Goal: Task Accomplishment & Management: Manage account settings

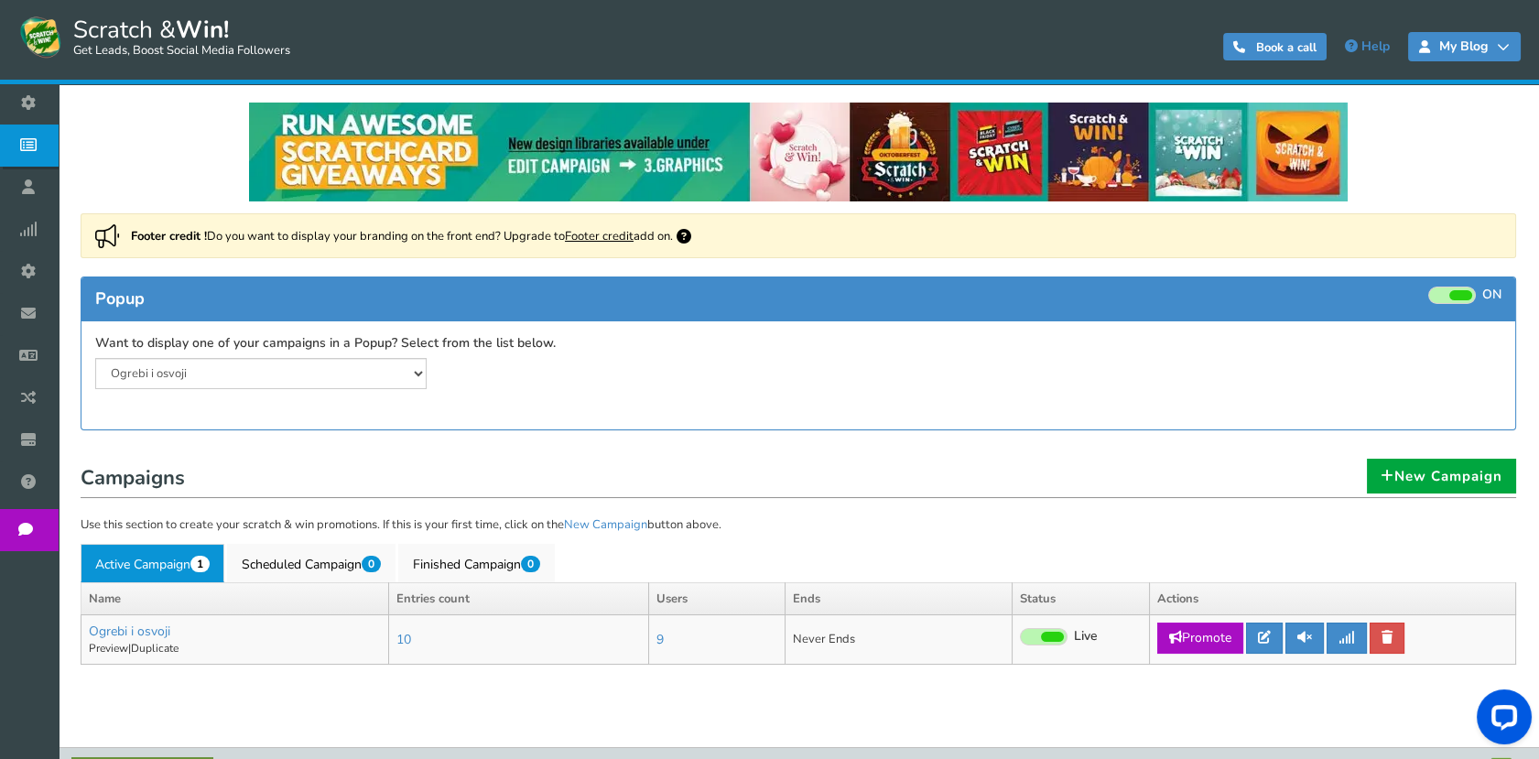
click at [1477, 51] on span "My Blog" at bounding box center [1463, 46] width 67 height 15
click at [1507, 50] on icon at bounding box center [1503, 46] width 13 height 13
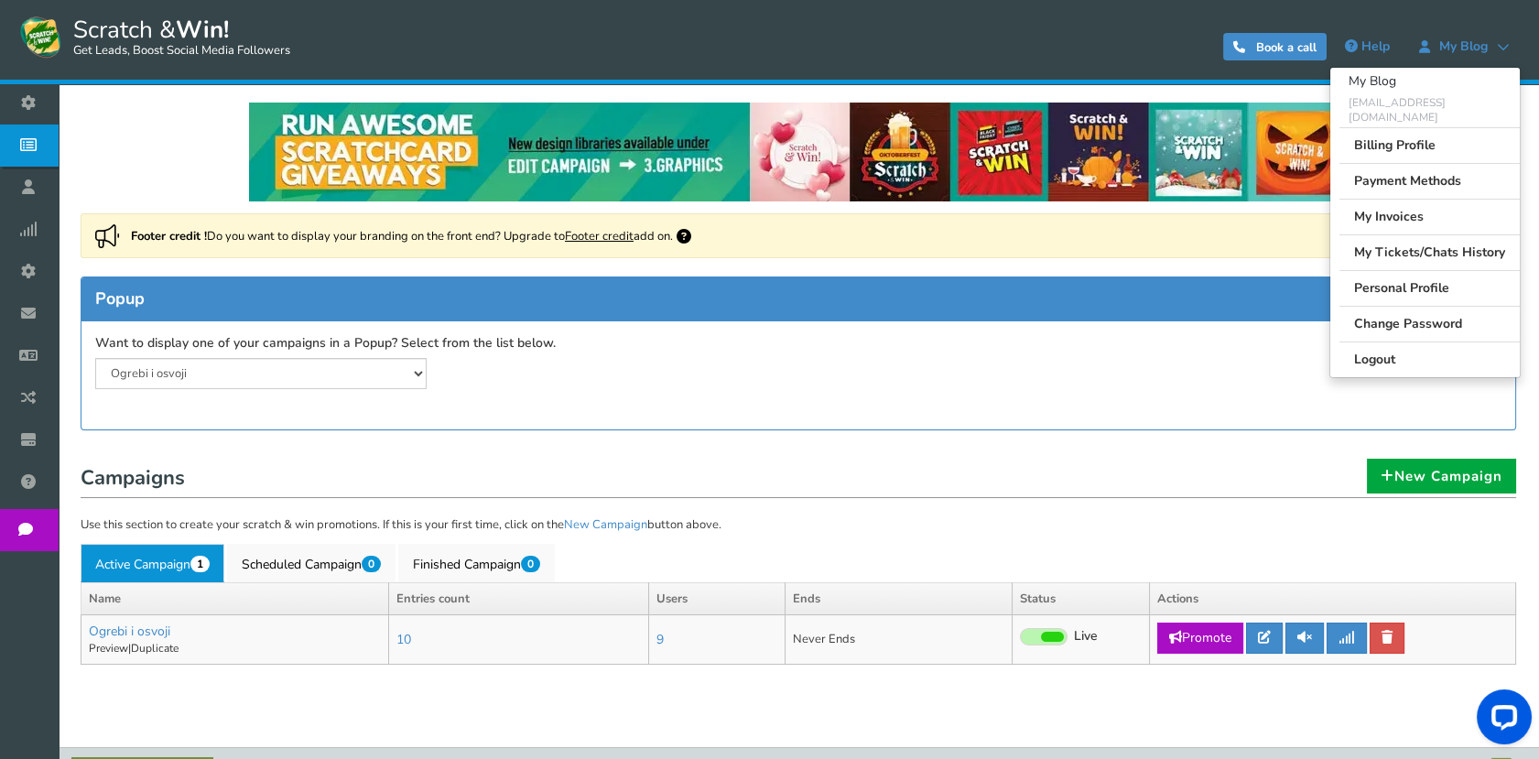
click at [1391, 91] on div "My Blog" at bounding box center [1424, 81] width 189 height 27
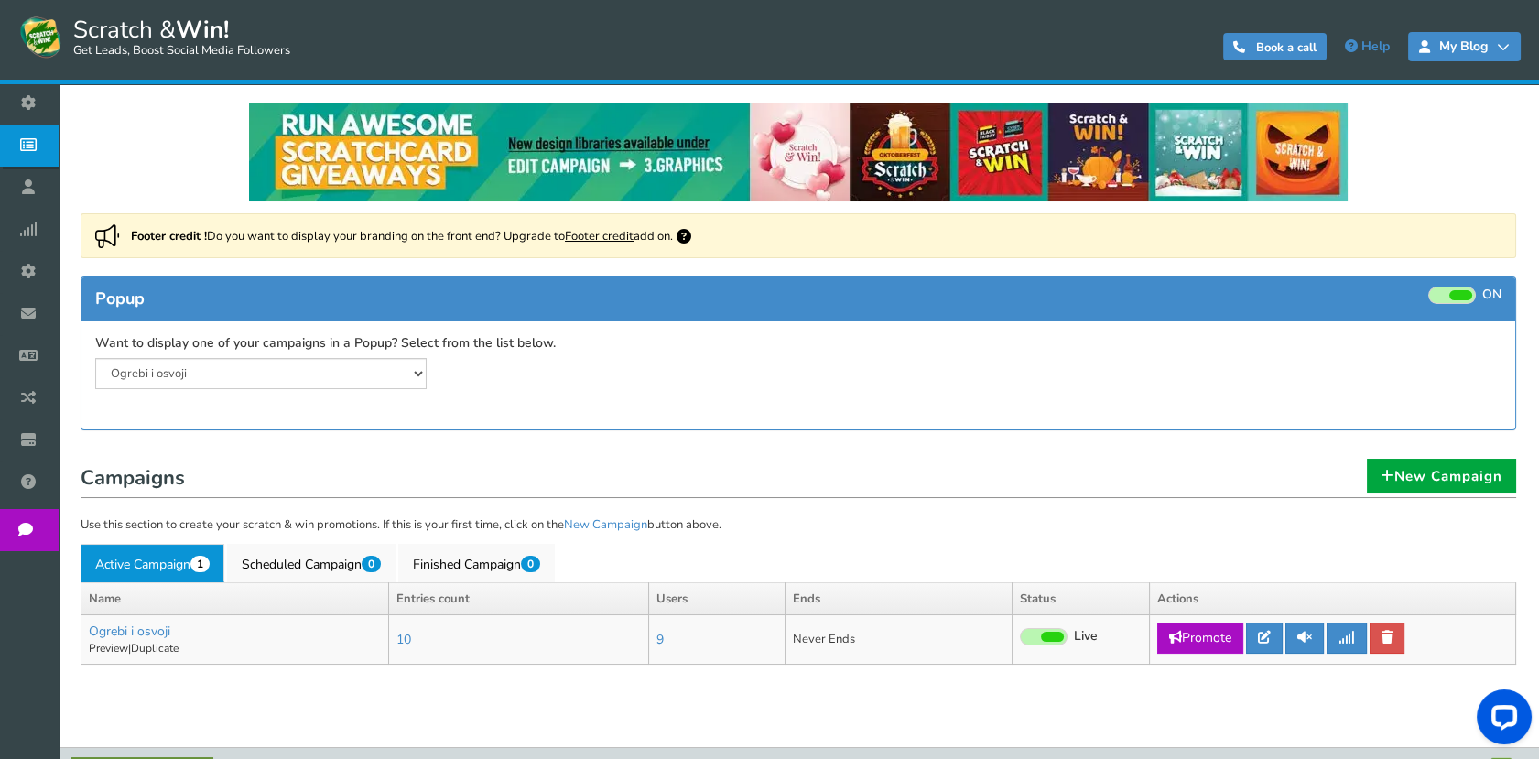
click at [1499, 48] on icon at bounding box center [1503, 46] width 13 height 13
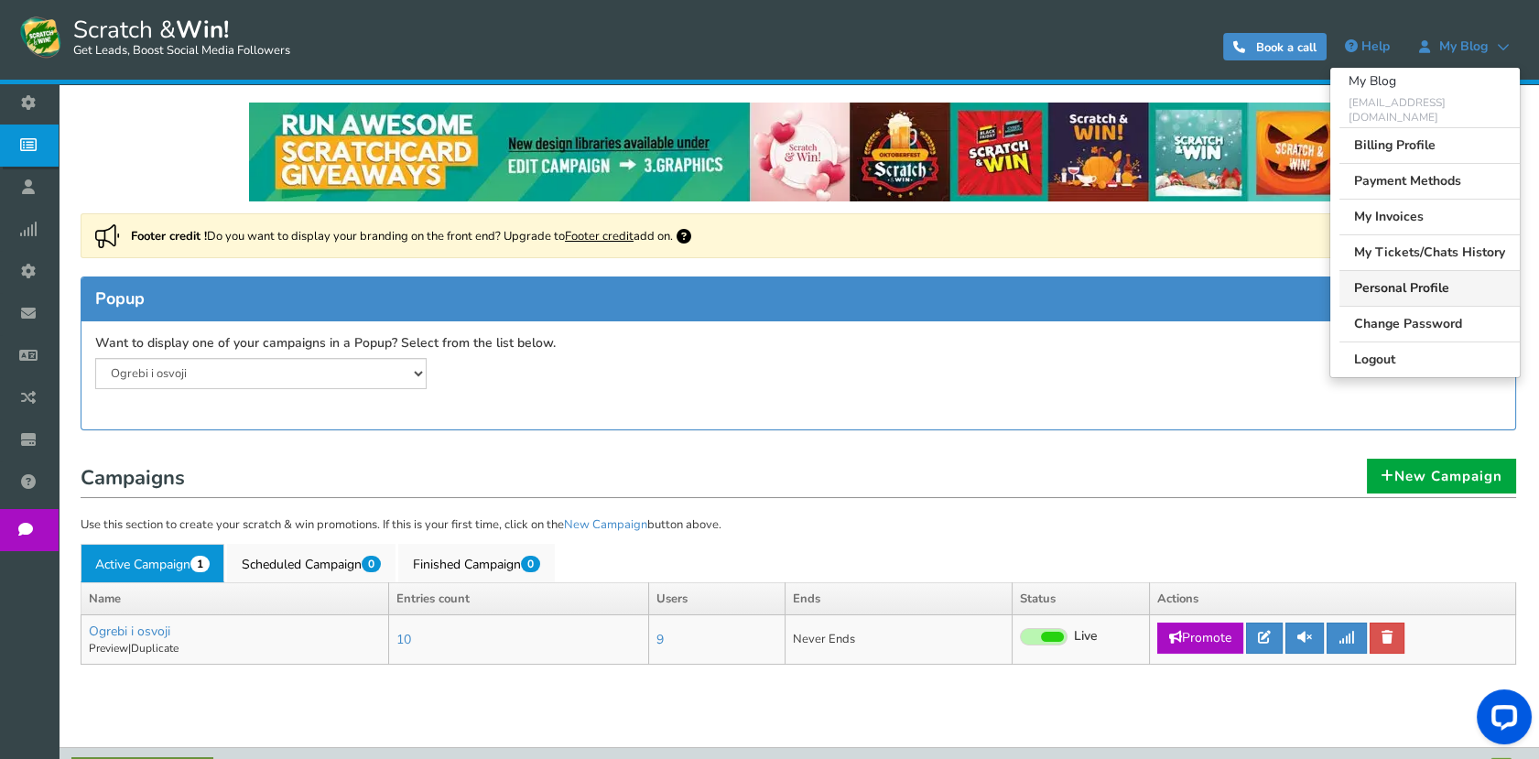
click at [1450, 270] on link "Personal Profile" at bounding box center [1429, 288] width 180 height 36
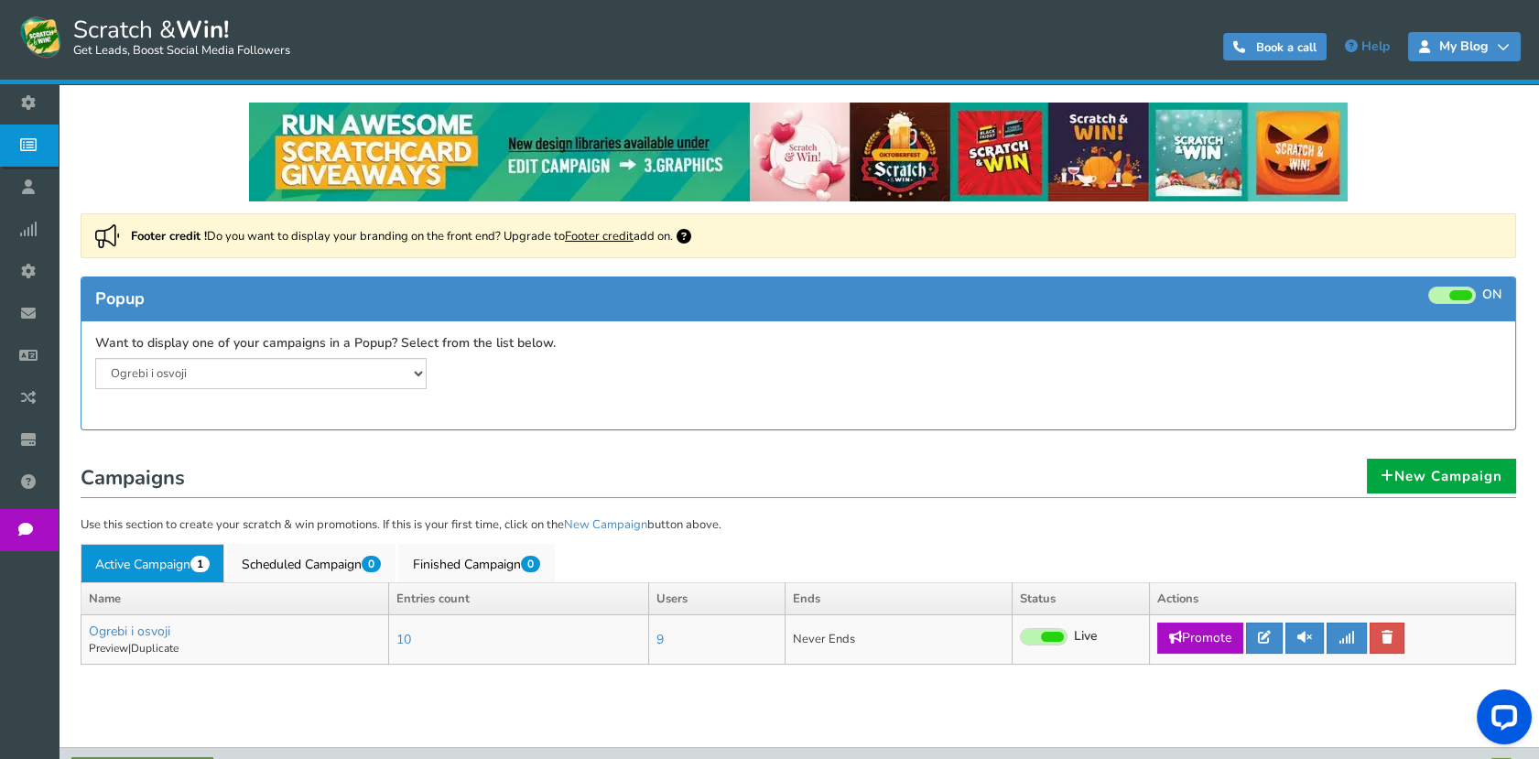
click at [1480, 50] on span "My Blog" at bounding box center [1463, 46] width 67 height 15
click at [1502, 49] on icon at bounding box center [1503, 46] width 13 height 13
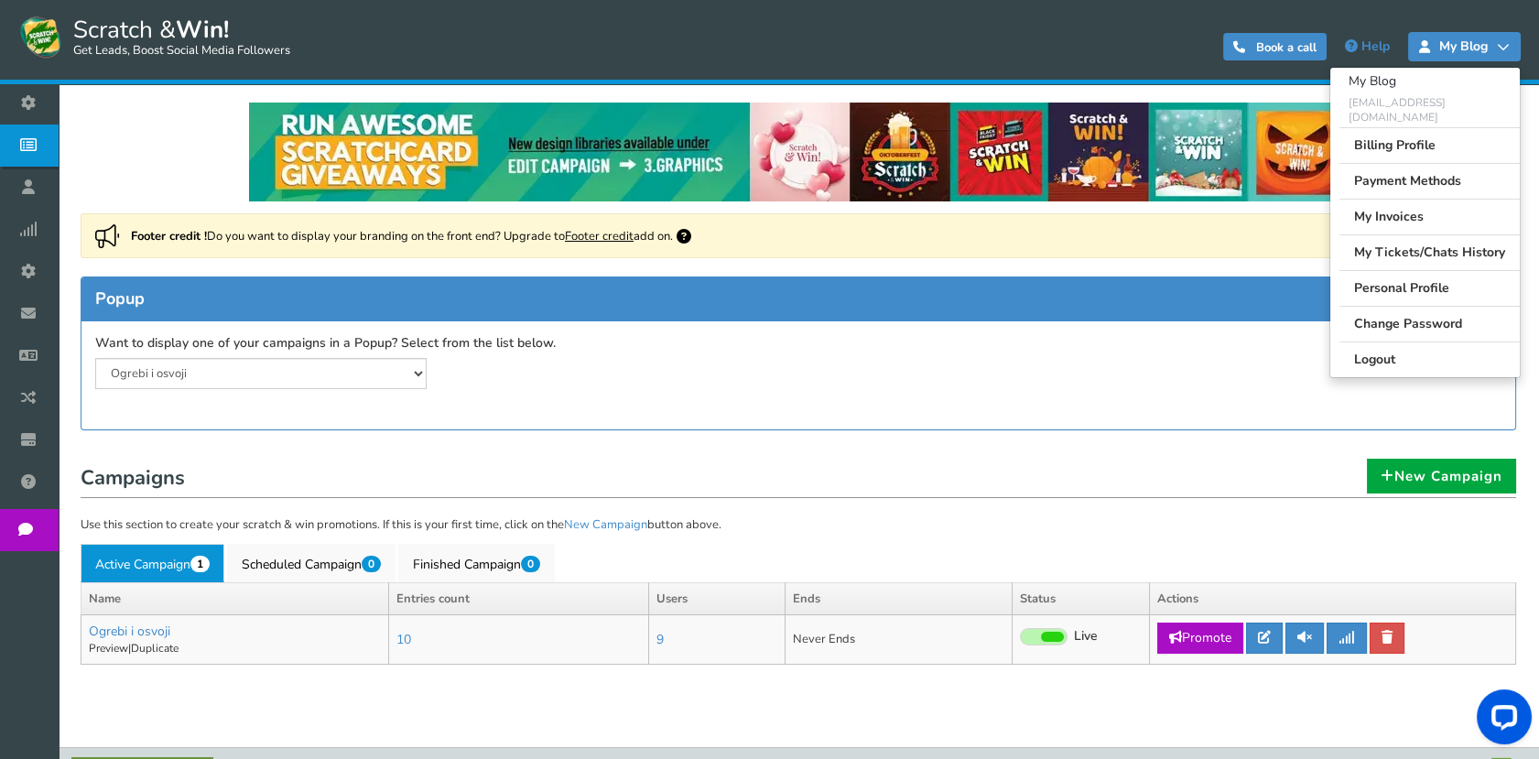
click at [1504, 49] on icon at bounding box center [1503, 46] width 13 height 13
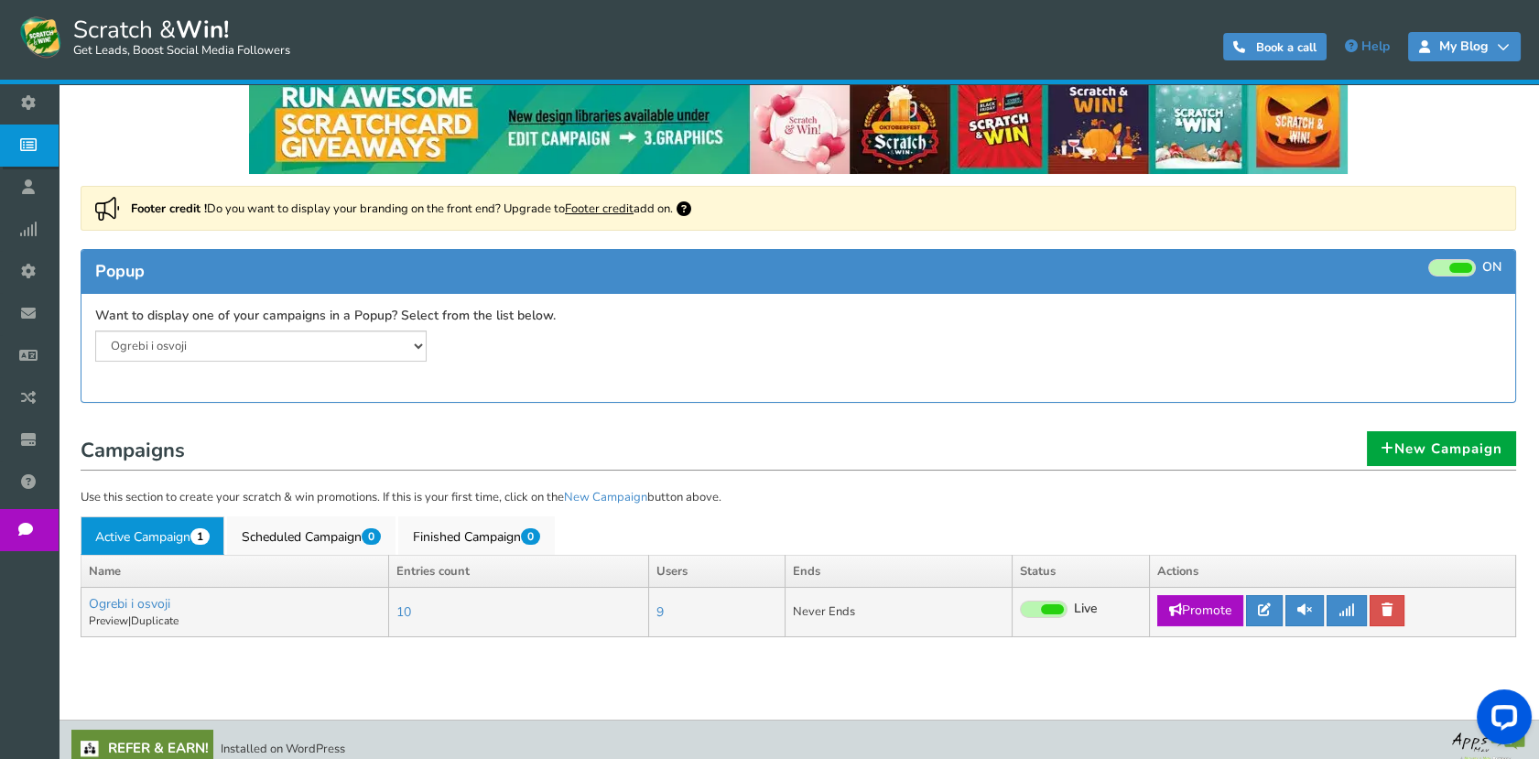
scroll to position [43, 0]
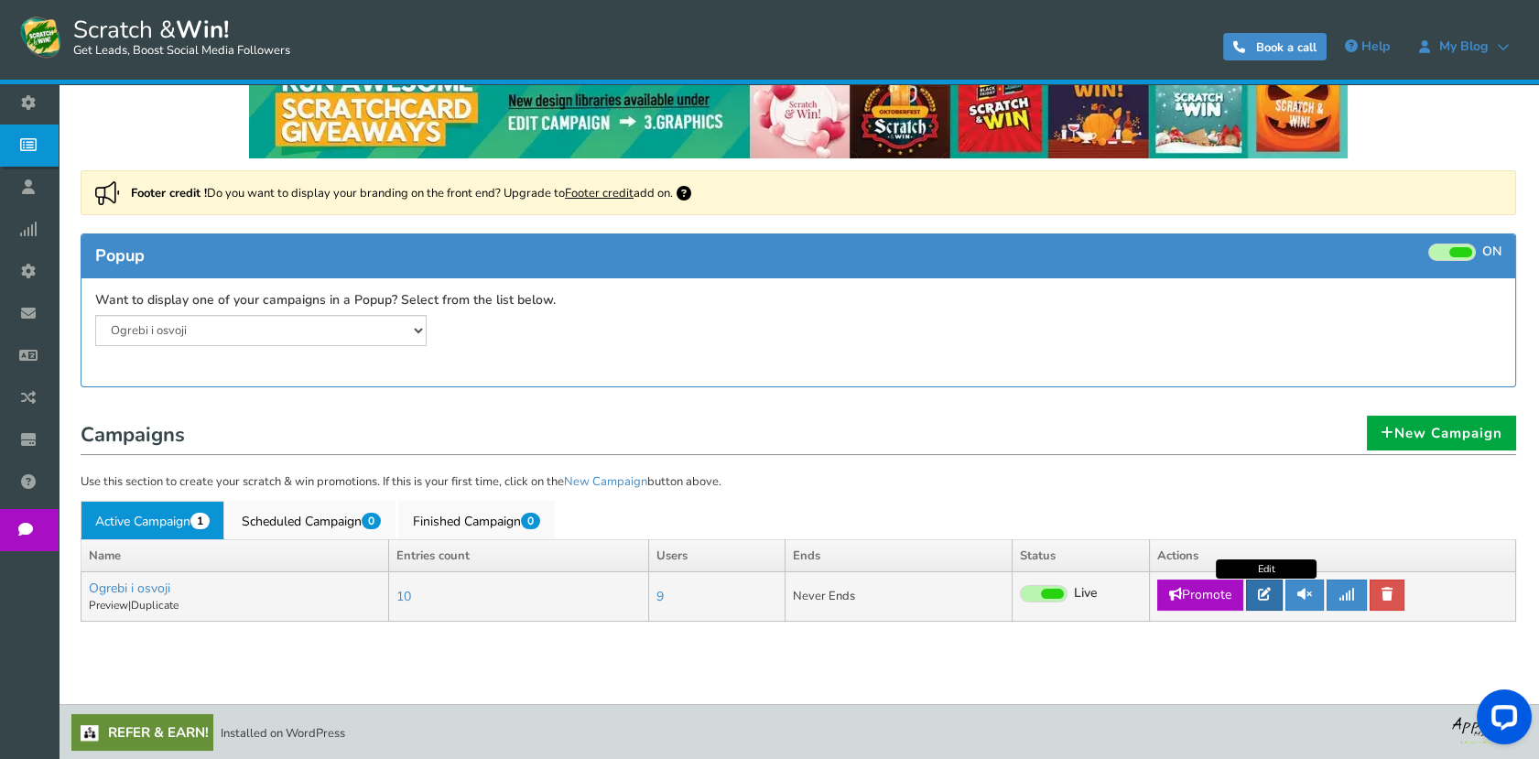
click at [1254, 590] on link at bounding box center [1264, 594] width 37 height 31
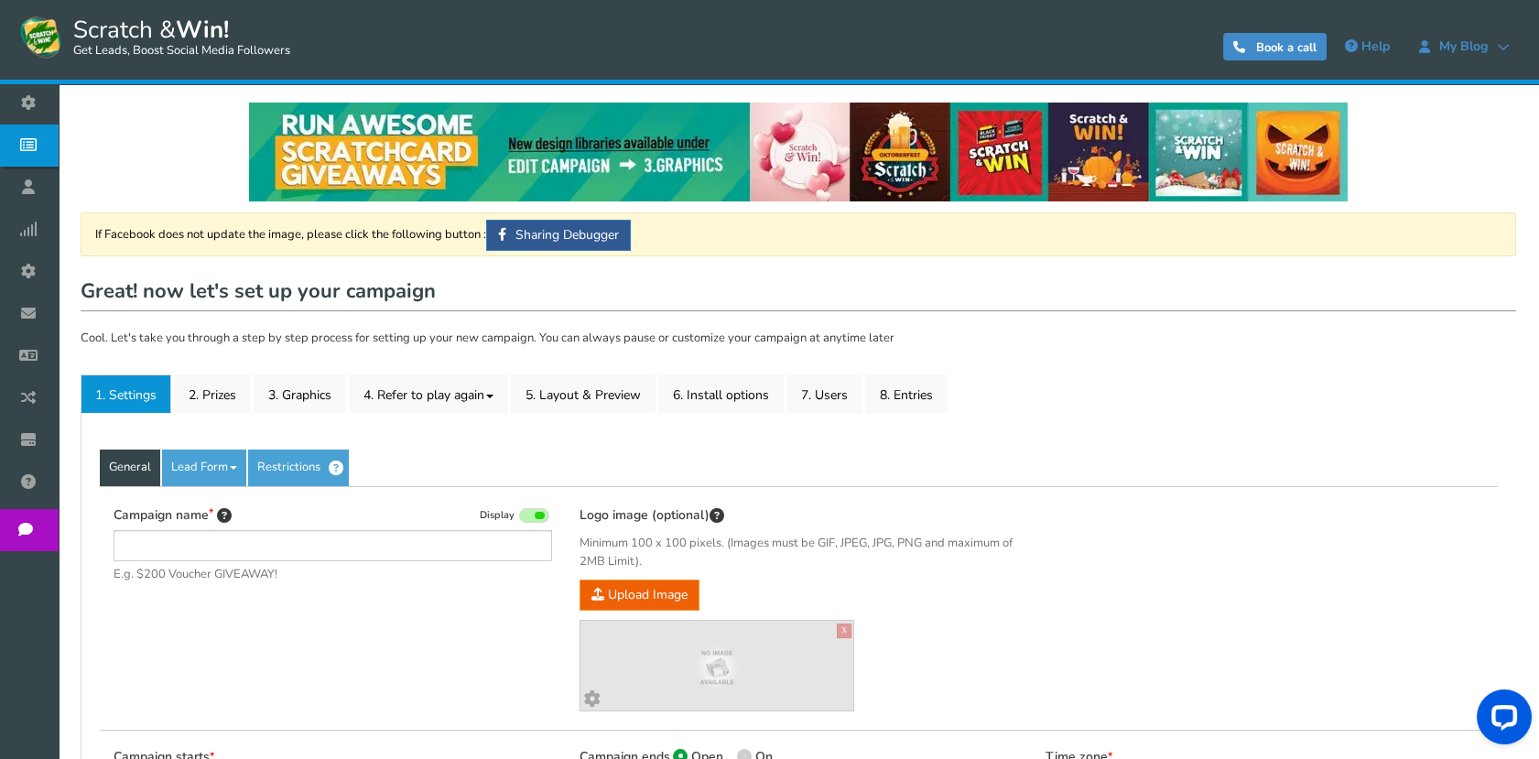
type input "Ogrebi i osvoji"
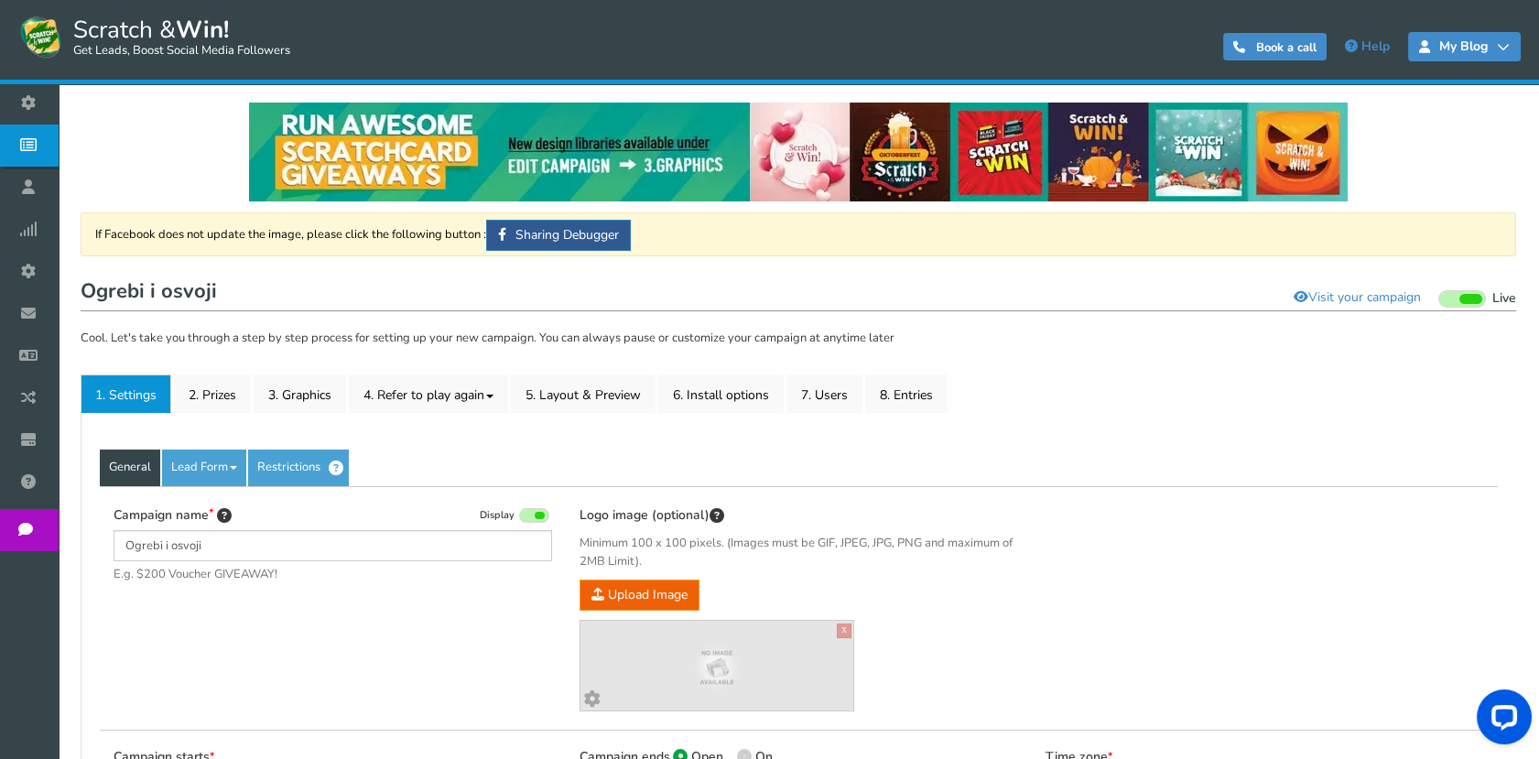
click at [1495, 46] on span "My Blog" at bounding box center [1463, 46] width 67 height 15
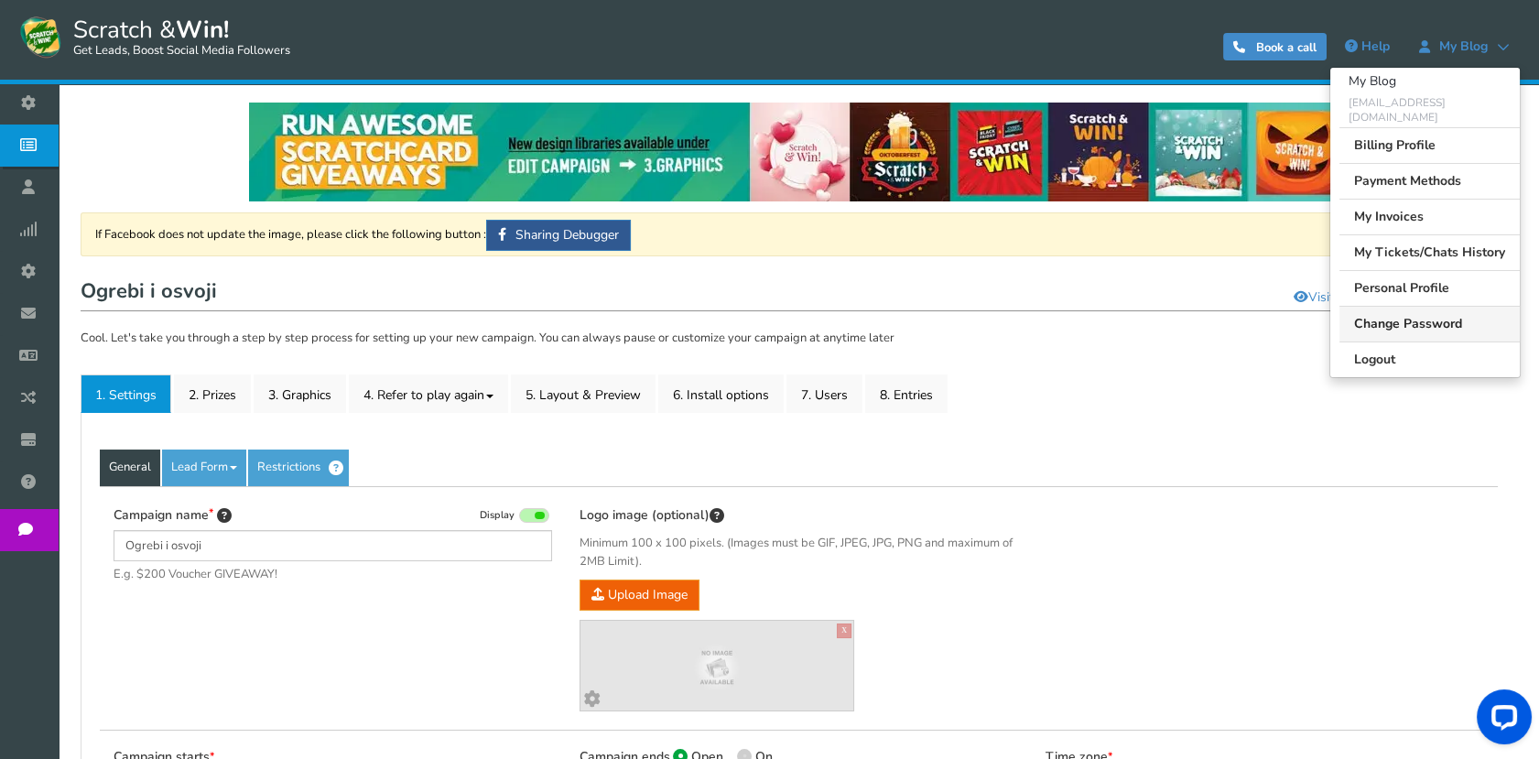
click at [1389, 306] on link "Change Password" at bounding box center [1429, 324] width 180 height 36
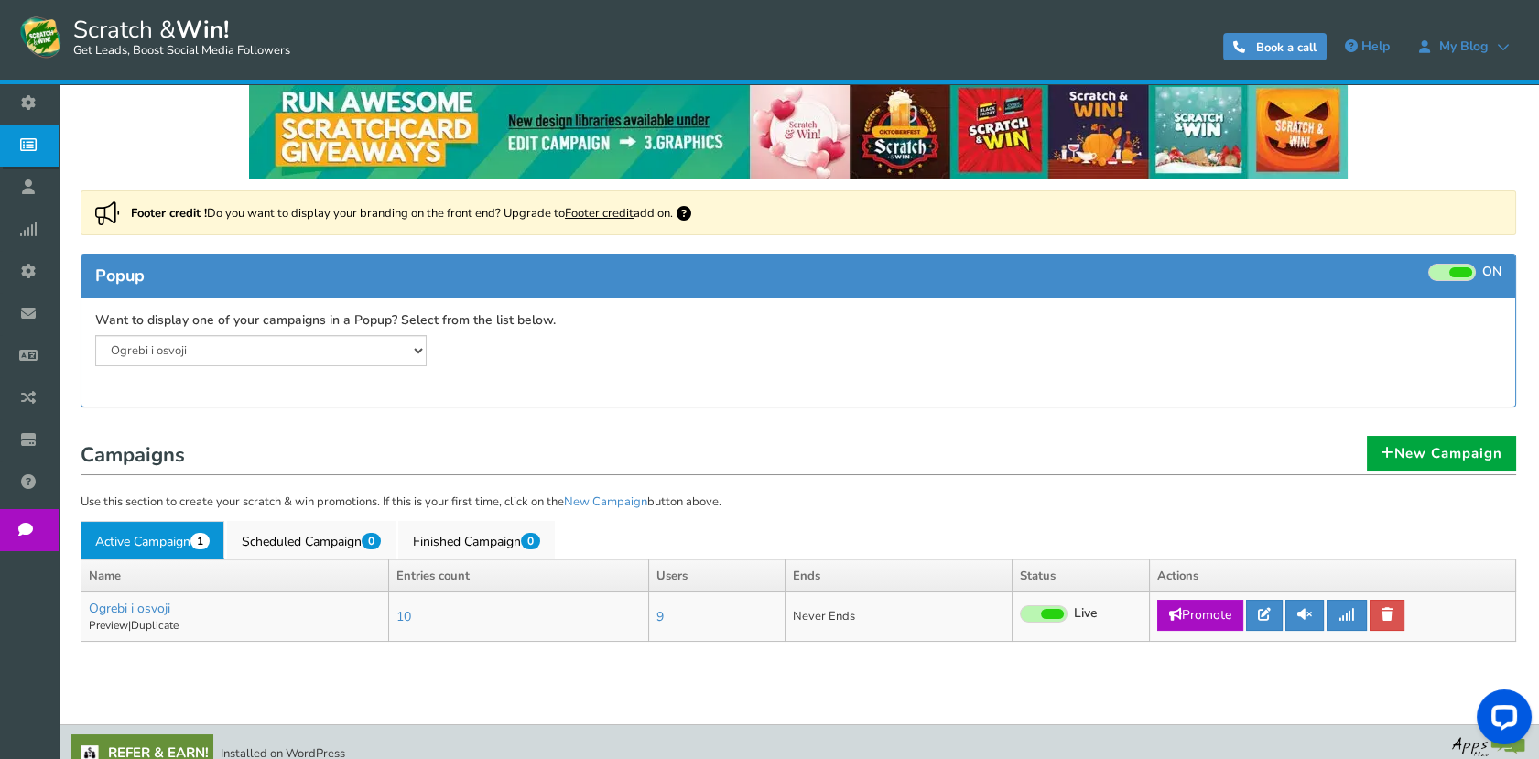
scroll to position [43, 0]
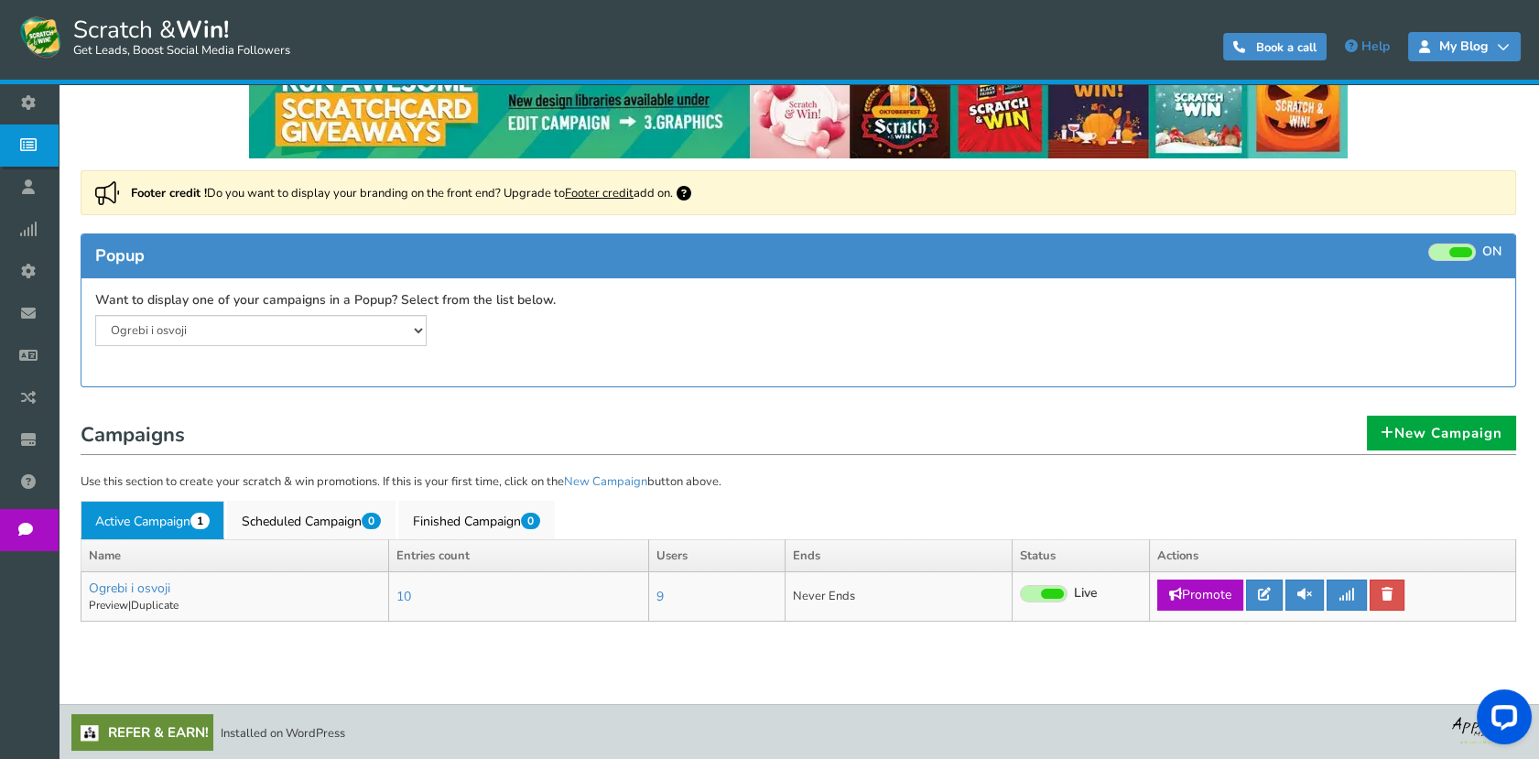
click at [1462, 33] on link "My Blog" at bounding box center [1464, 46] width 113 height 29
click at [1508, 38] on link "My Blog" at bounding box center [1464, 46] width 113 height 29
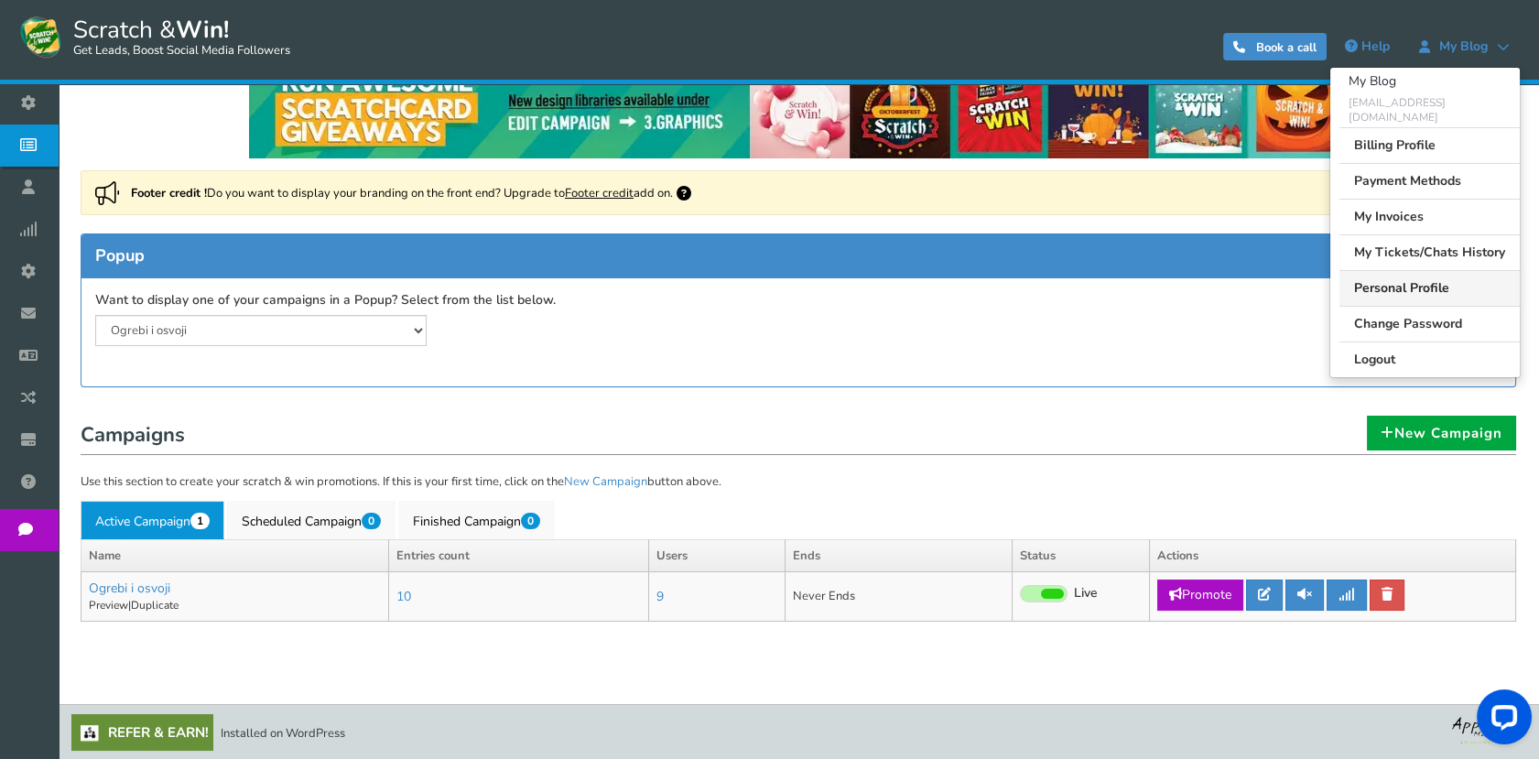
click at [1391, 276] on link "Personal Profile" at bounding box center [1429, 288] width 180 height 36
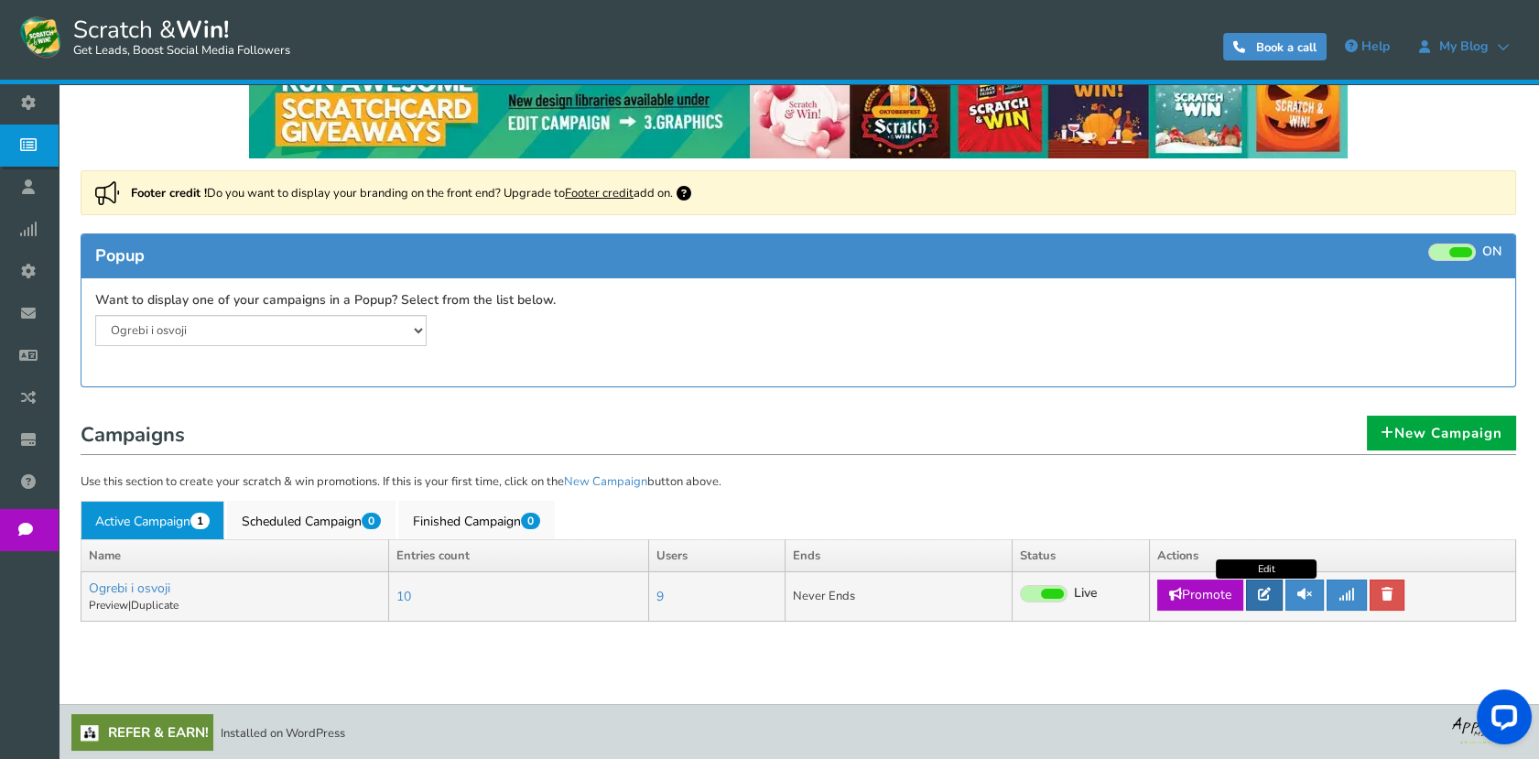
click at [1250, 588] on link at bounding box center [1264, 594] width 37 height 31
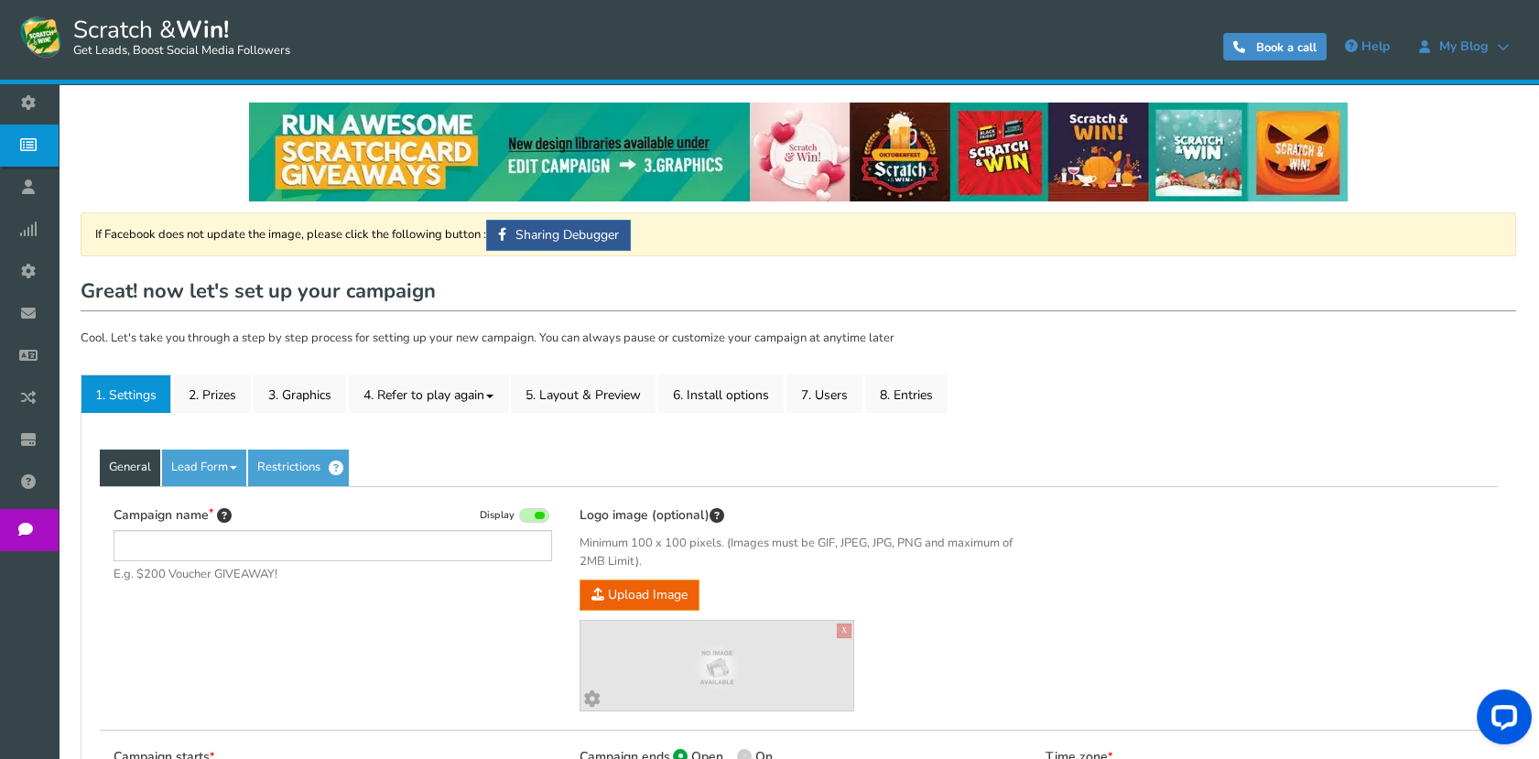
type input "Ogrebi i osvoji"
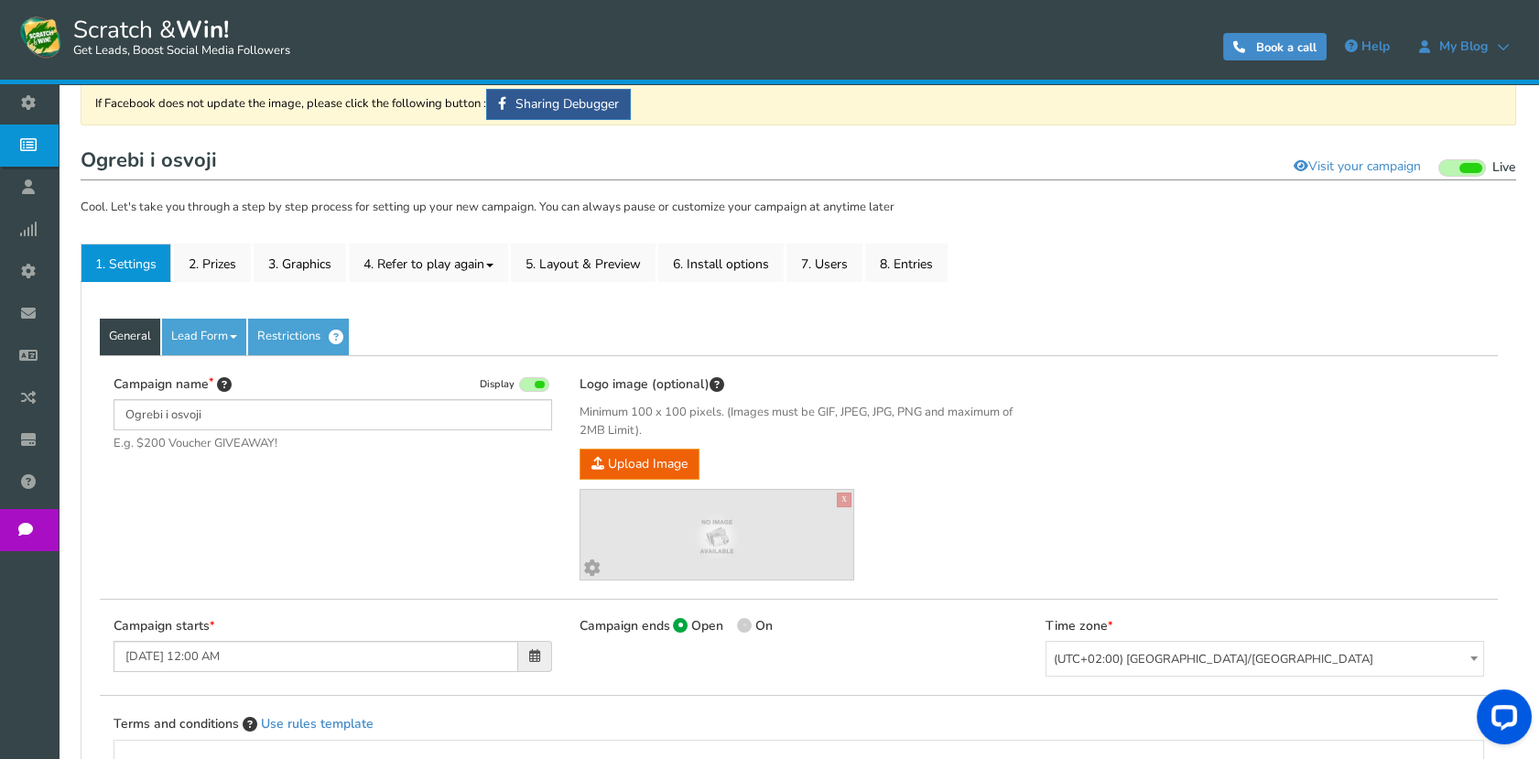
scroll to position [95, 0]
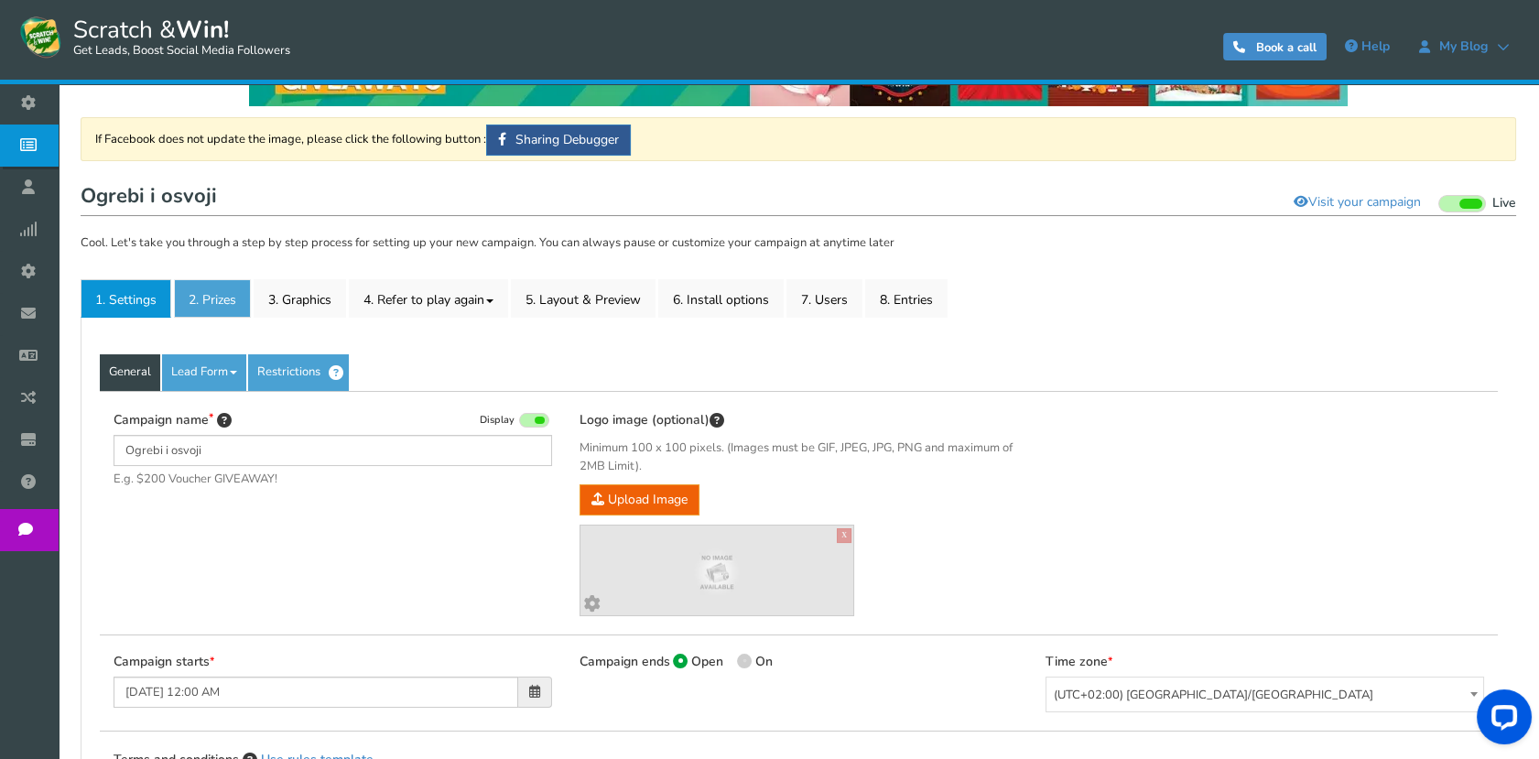
click at [239, 289] on link "2. Prizes" at bounding box center [212, 298] width 77 height 38
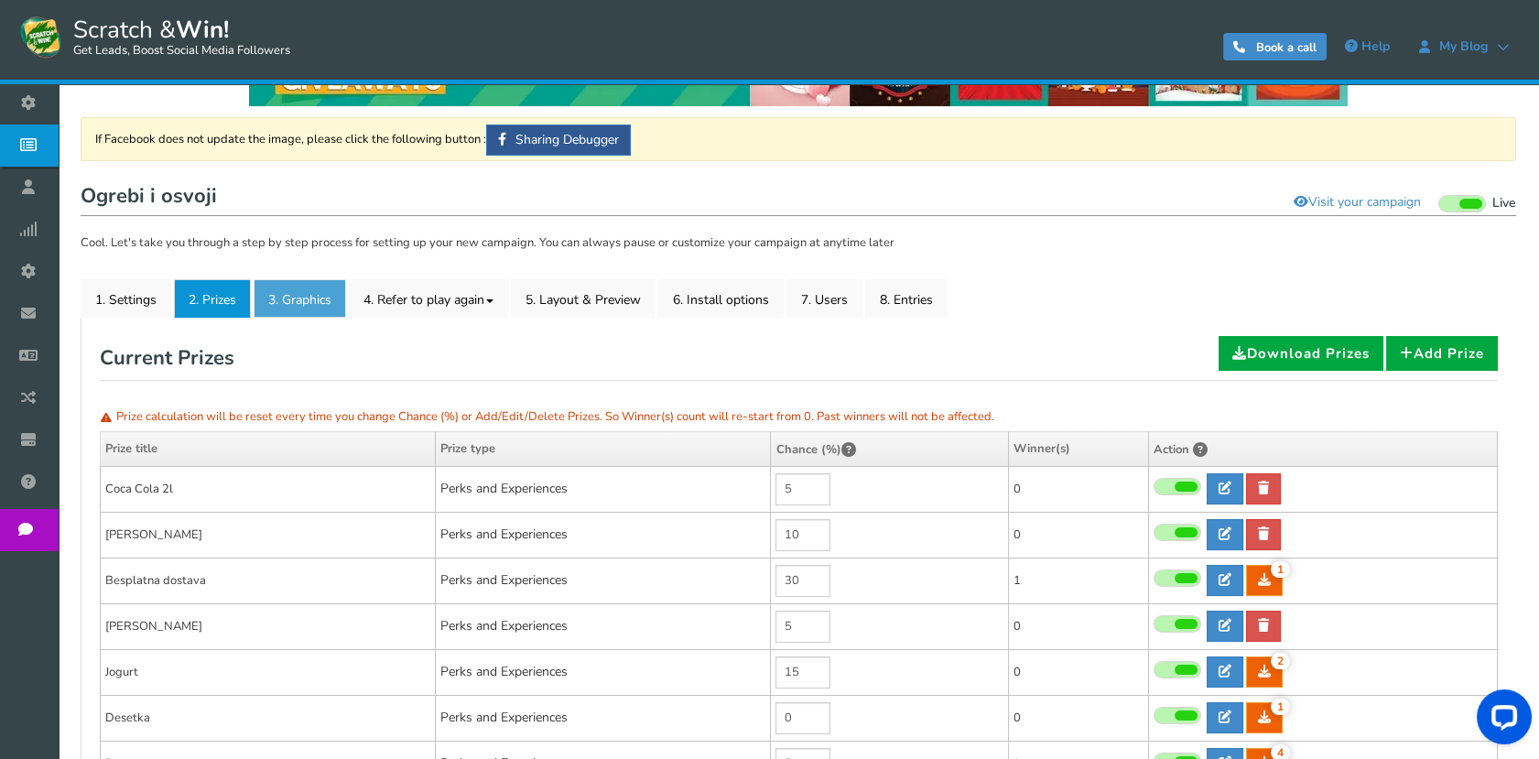
click at [275, 296] on link "3. Graphics" at bounding box center [300, 298] width 92 height 38
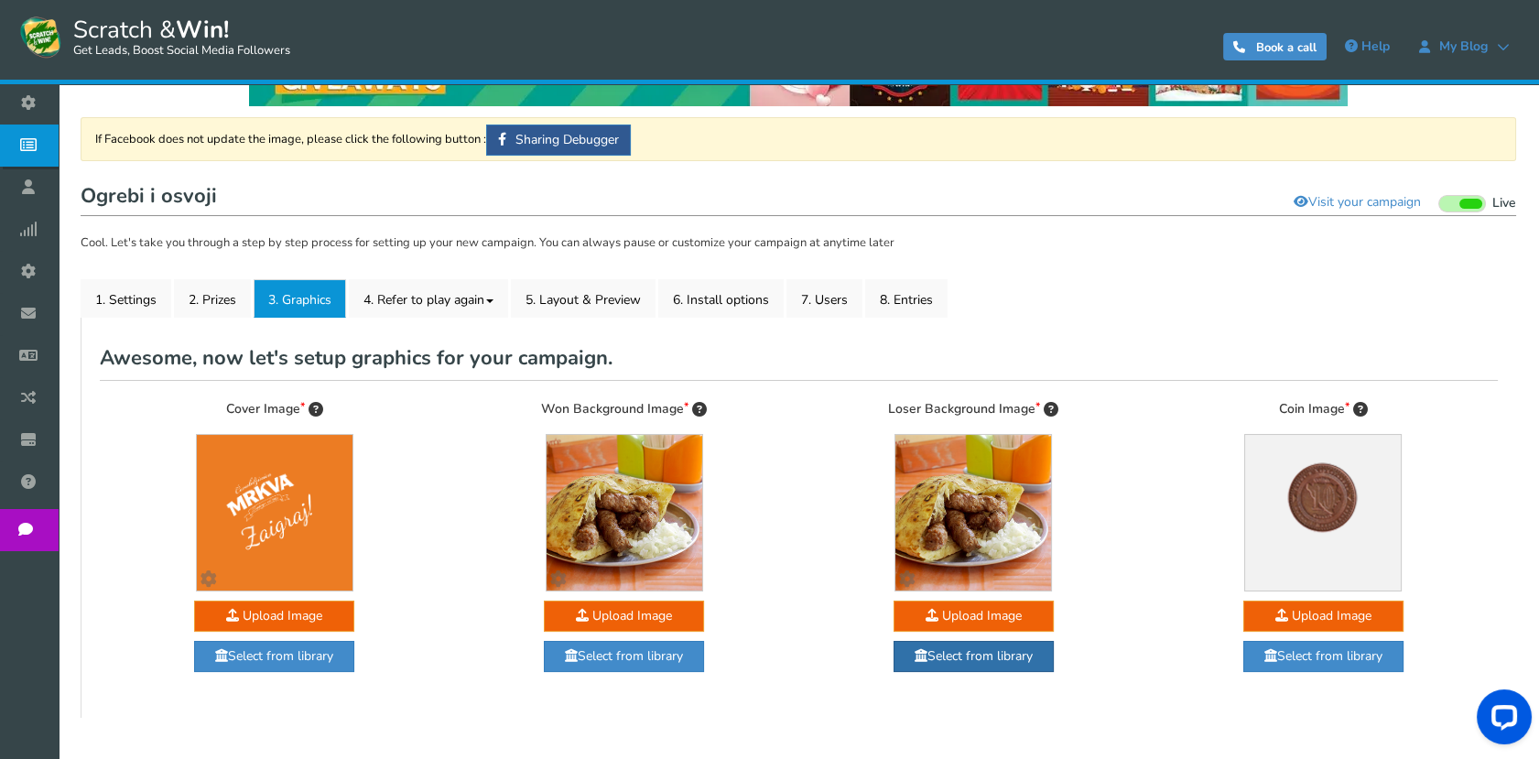
click at [1029, 661] on link "Select from library" at bounding box center [973, 656] width 160 height 31
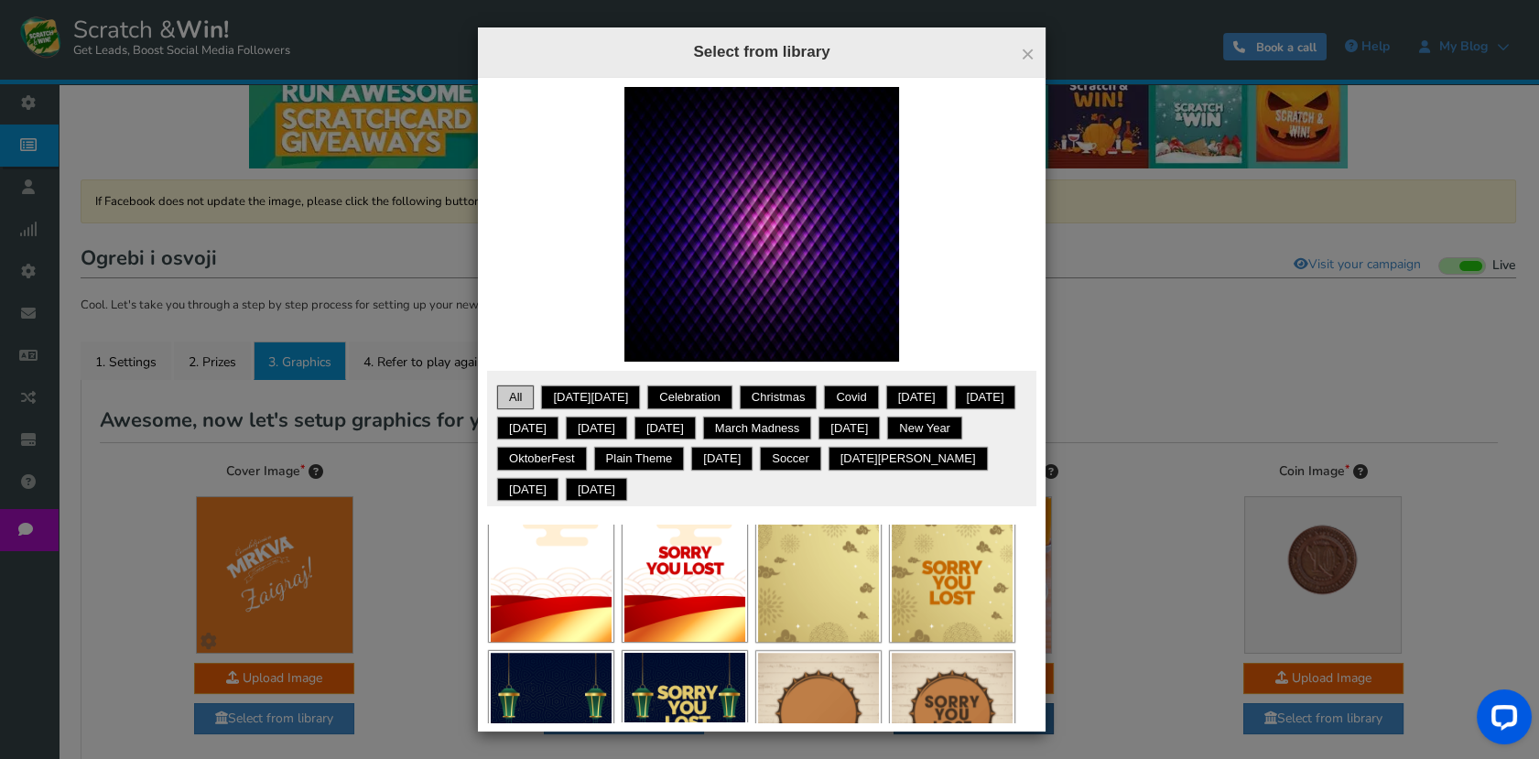
scroll to position [0, 0]
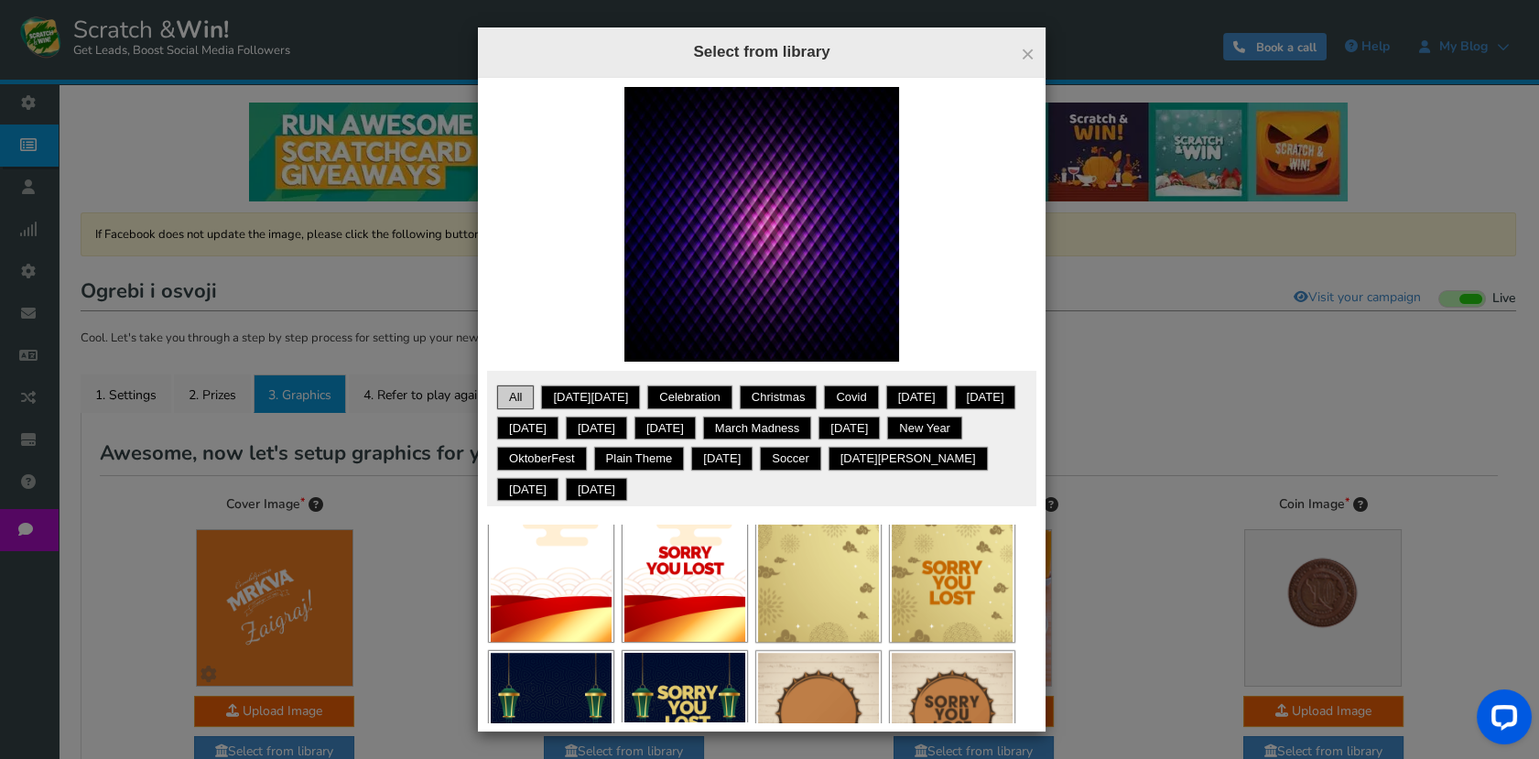
click at [1028, 51] on span "×" at bounding box center [1028, 53] width 14 height 27
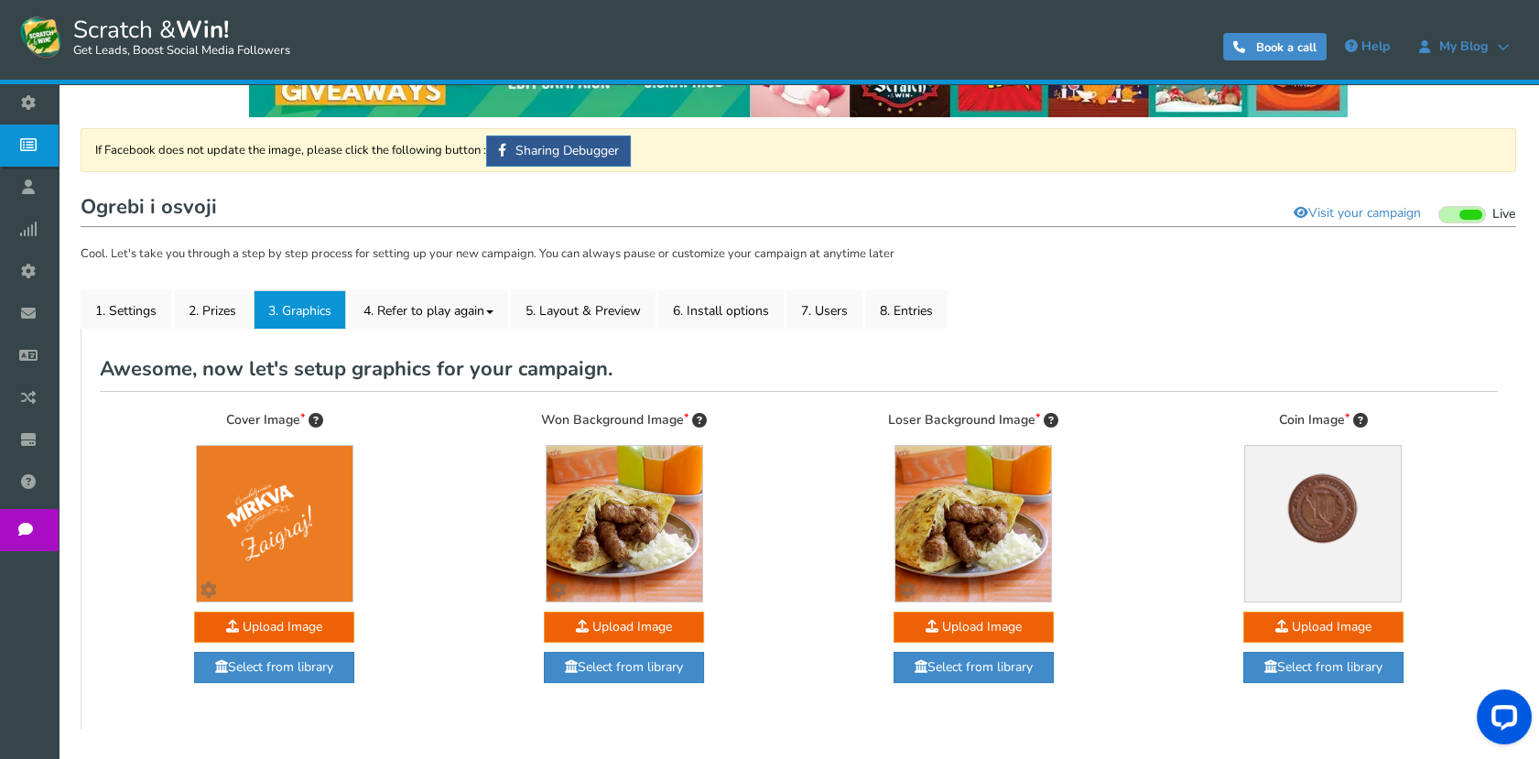
scroll to position [173, 0]
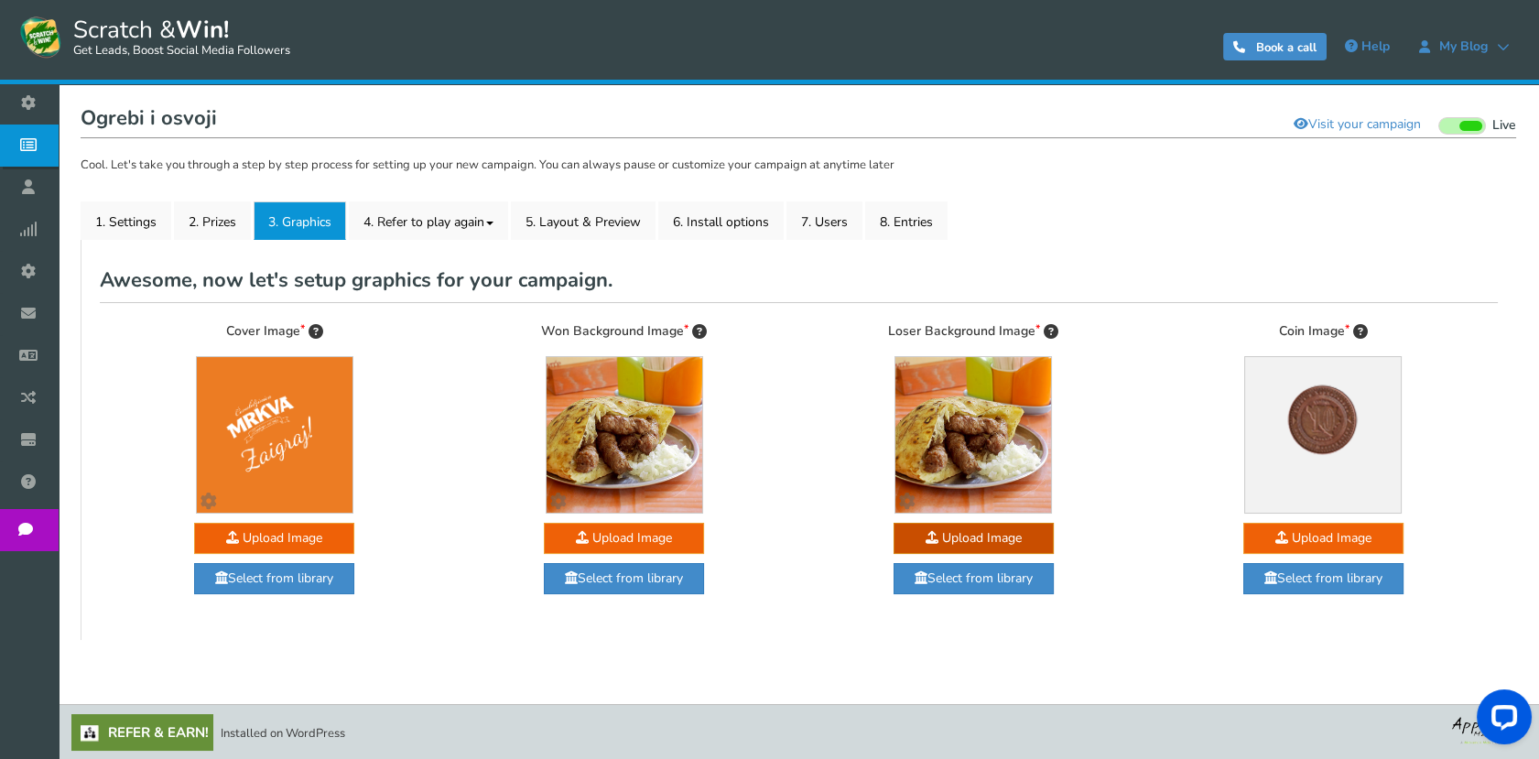
click at [974, 408] on img at bounding box center [973, 435] width 156 height 156
click at [621, 444] on img at bounding box center [625, 435] width 156 height 156
click at [1000, 573] on link "Select from library" at bounding box center [973, 578] width 160 height 31
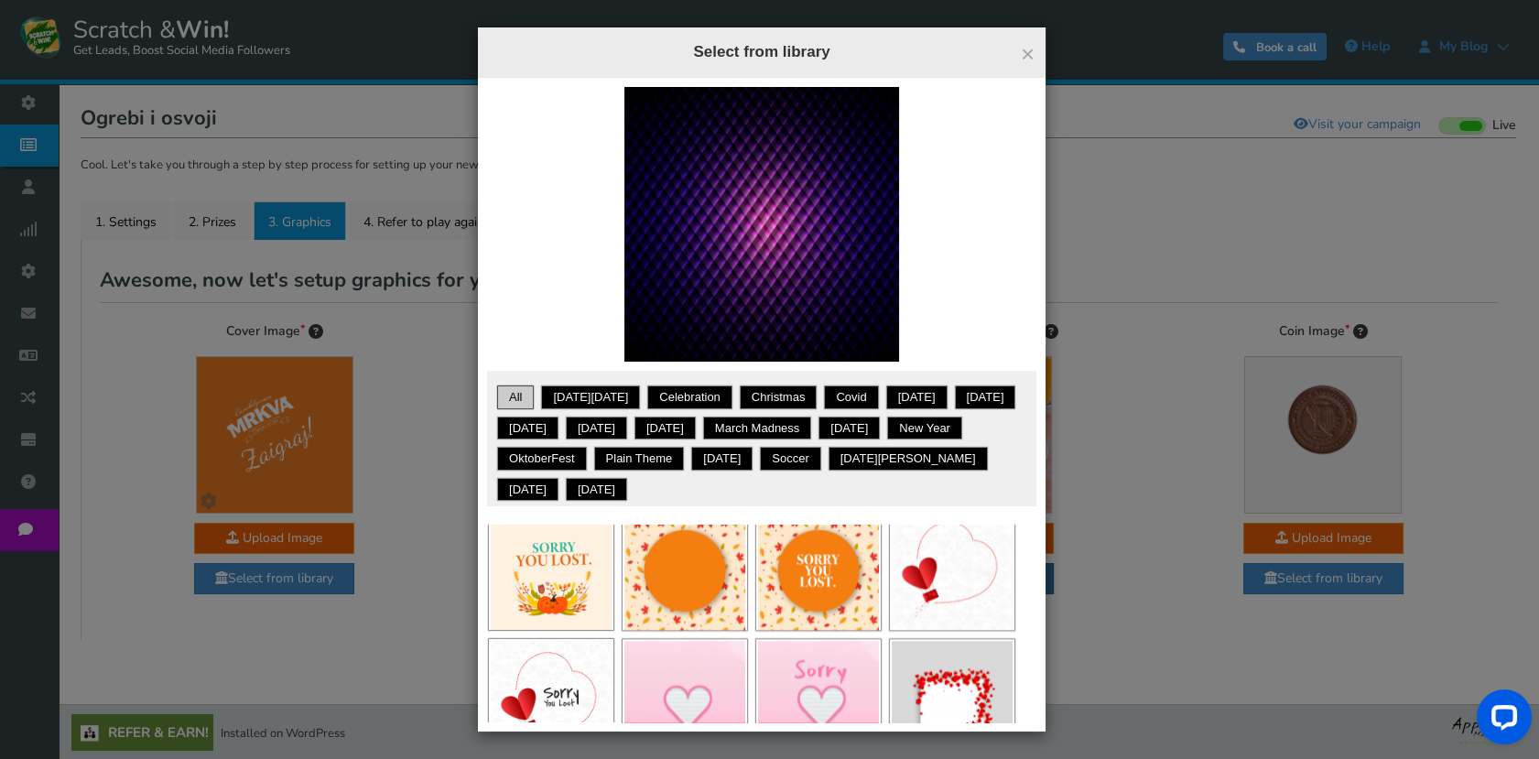
scroll to position [4344, 0]
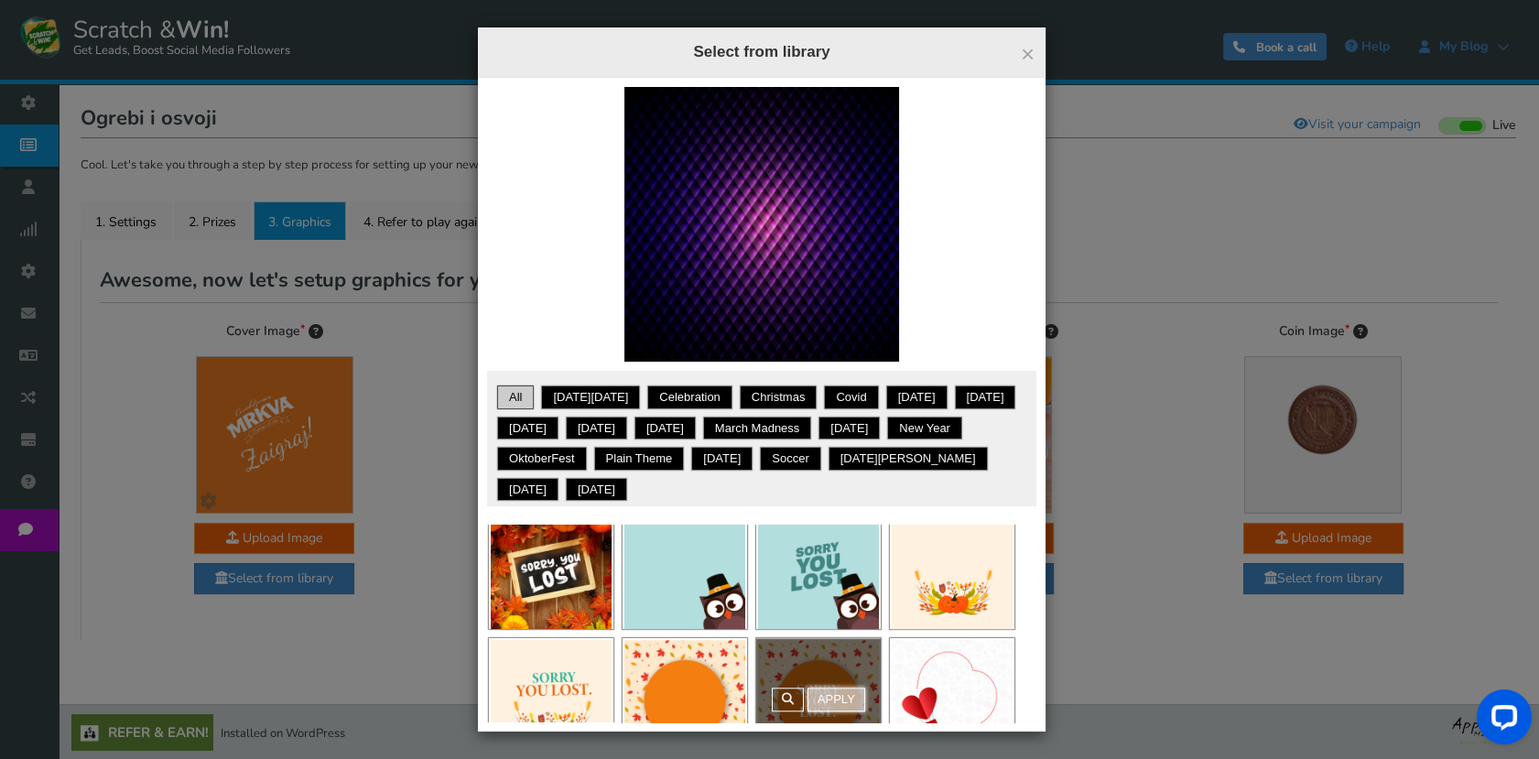
click at [817, 687] on link "Apply" at bounding box center [836, 699] width 58 height 24
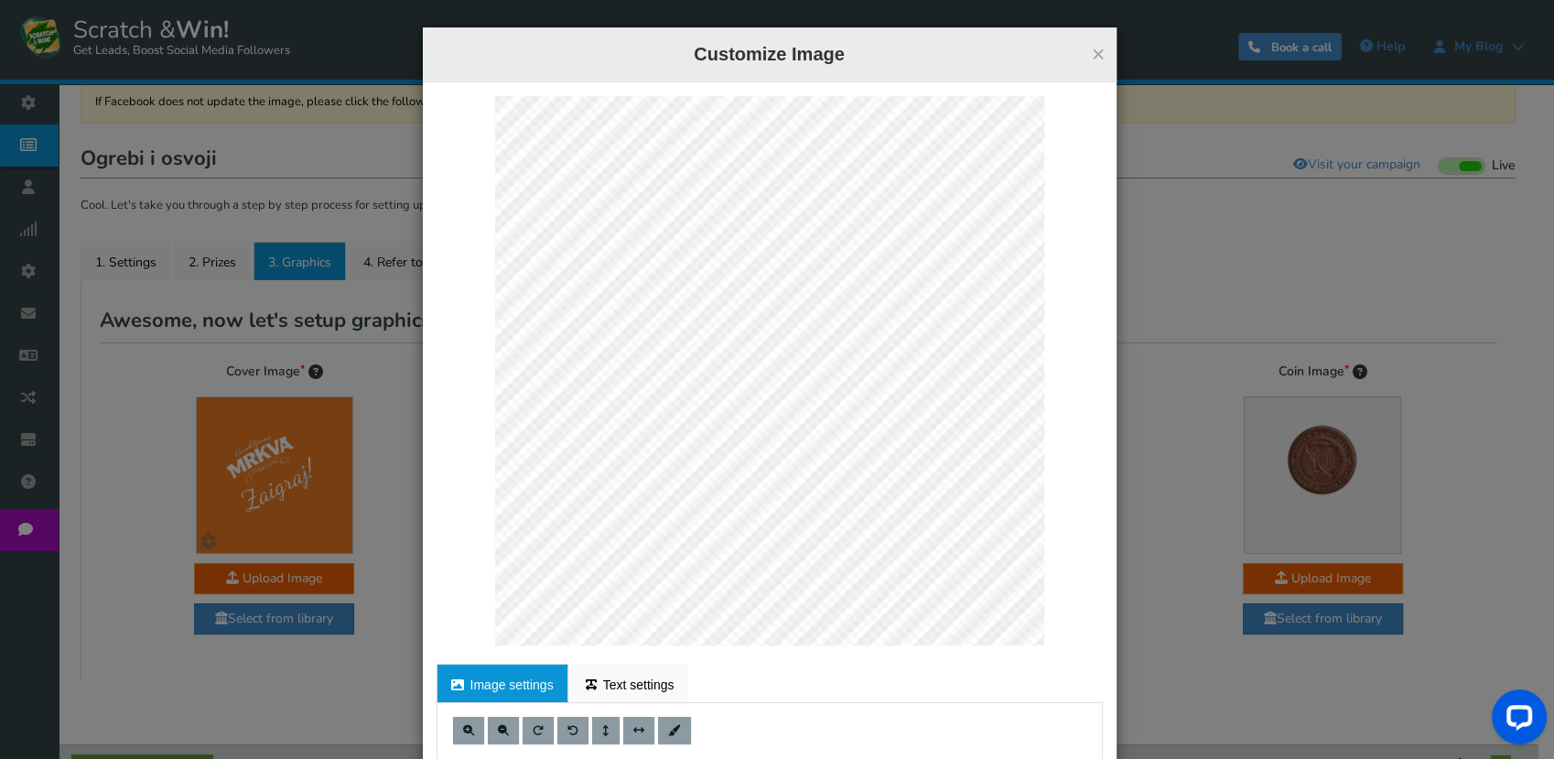
scroll to position [187, 0]
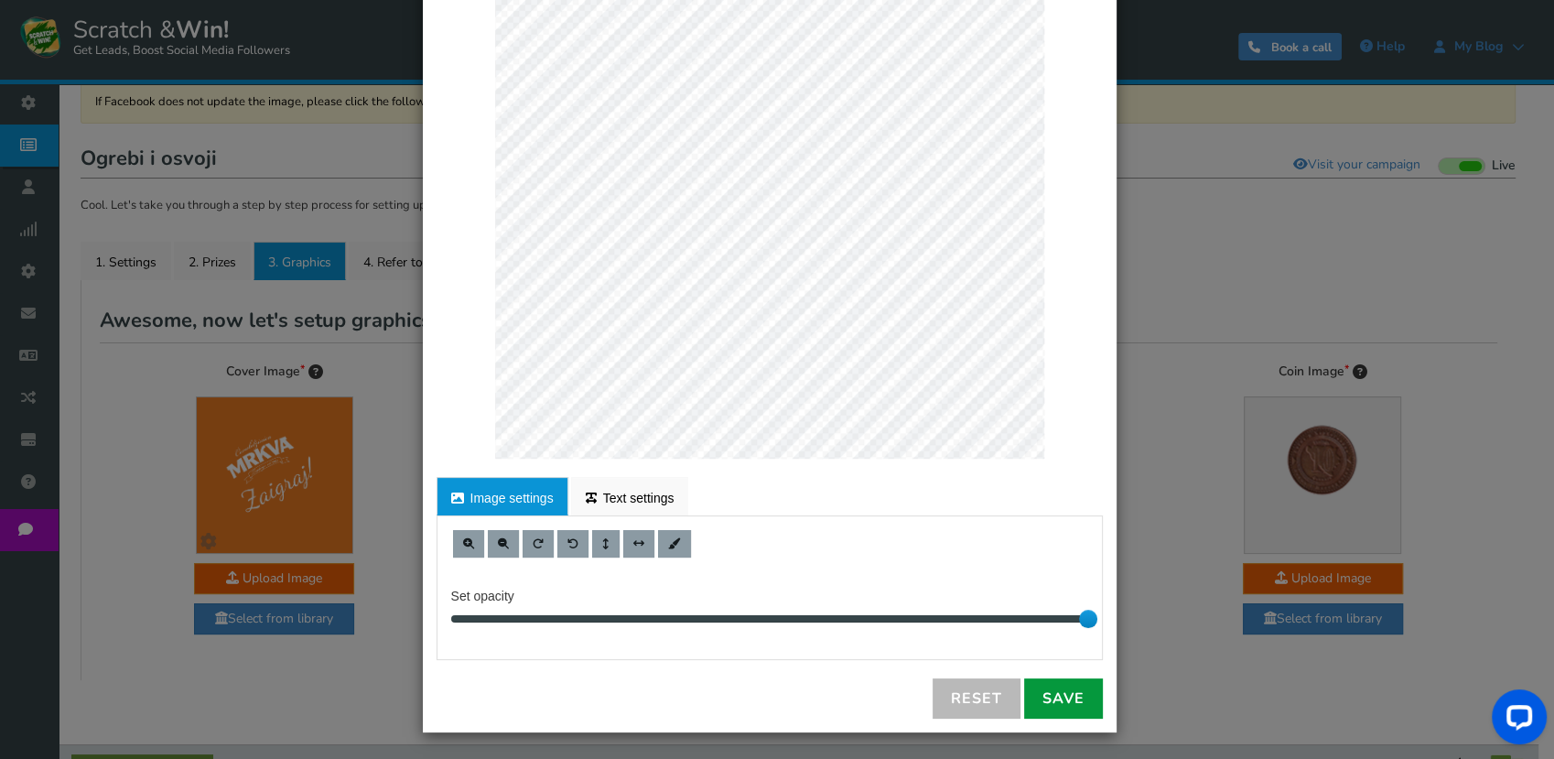
click at [1059, 701] on link "Save" at bounding box center [1063, 698] width 79 height 40
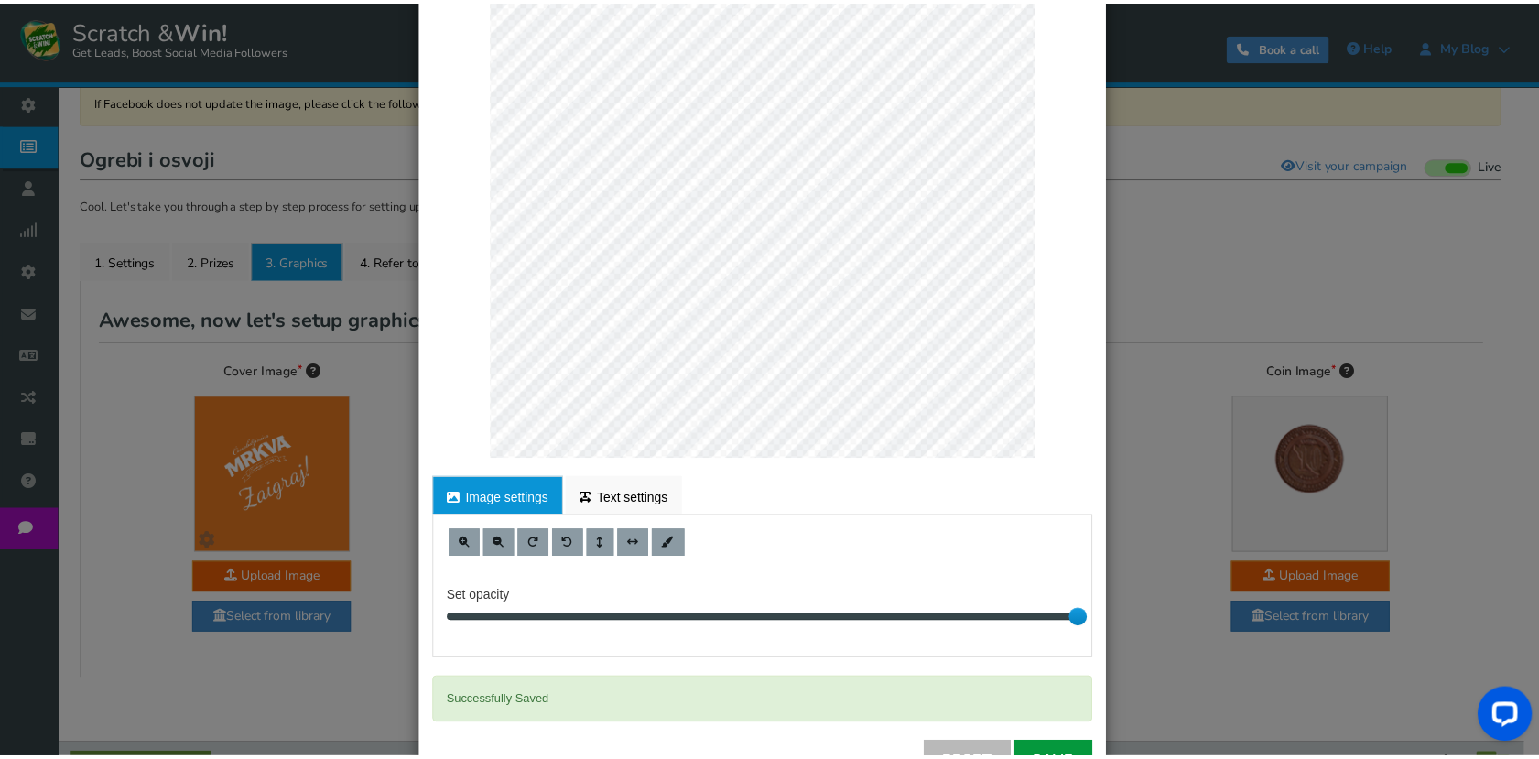
scroll to position [0, 0]
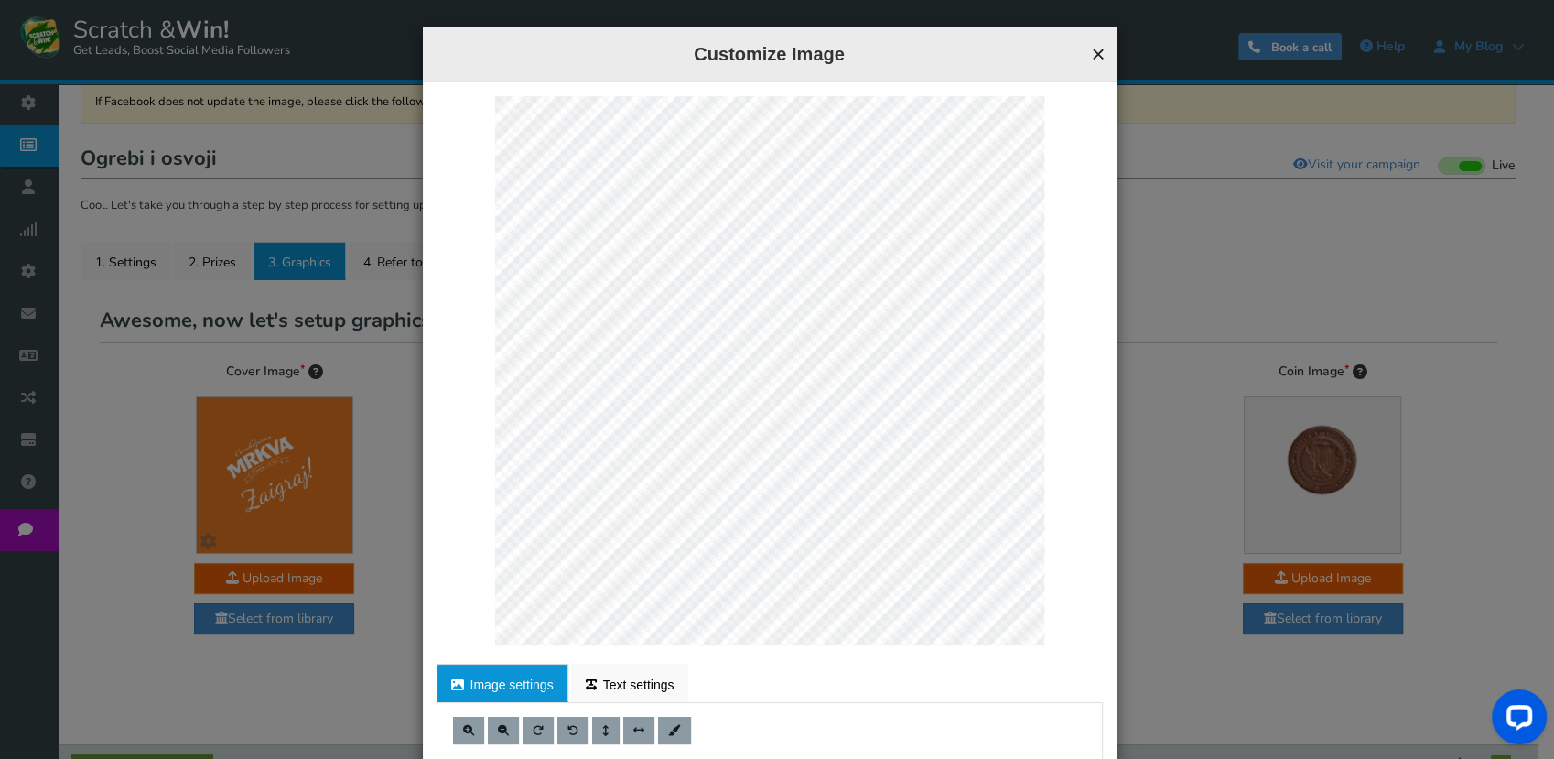
click at [1092, 49] on button "×" at bounding box center [1098, 54] width 14 height 24
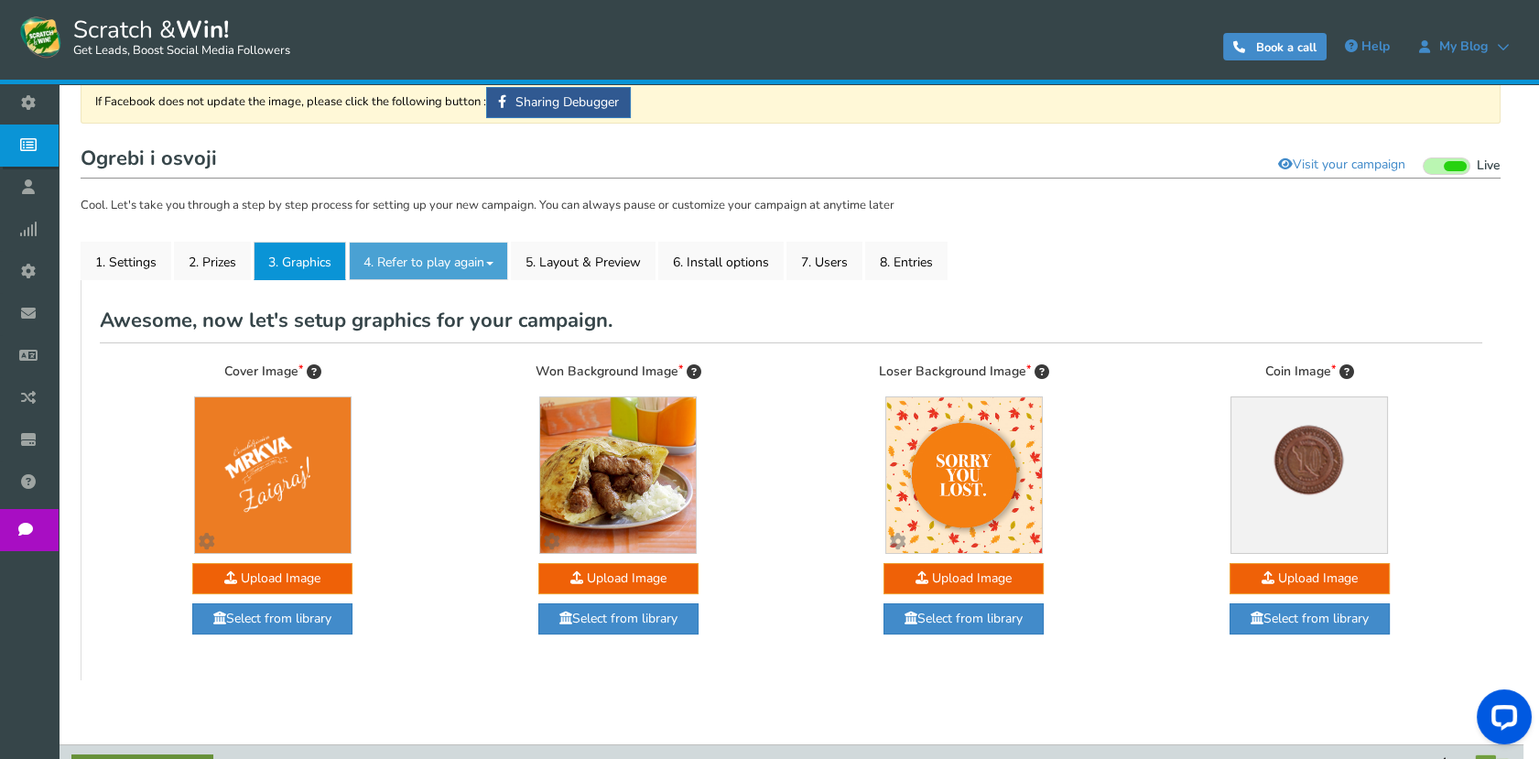
click at [442, 262] on link "4. Refer to play again" at bounding box center [428, 261] width 159 height 38
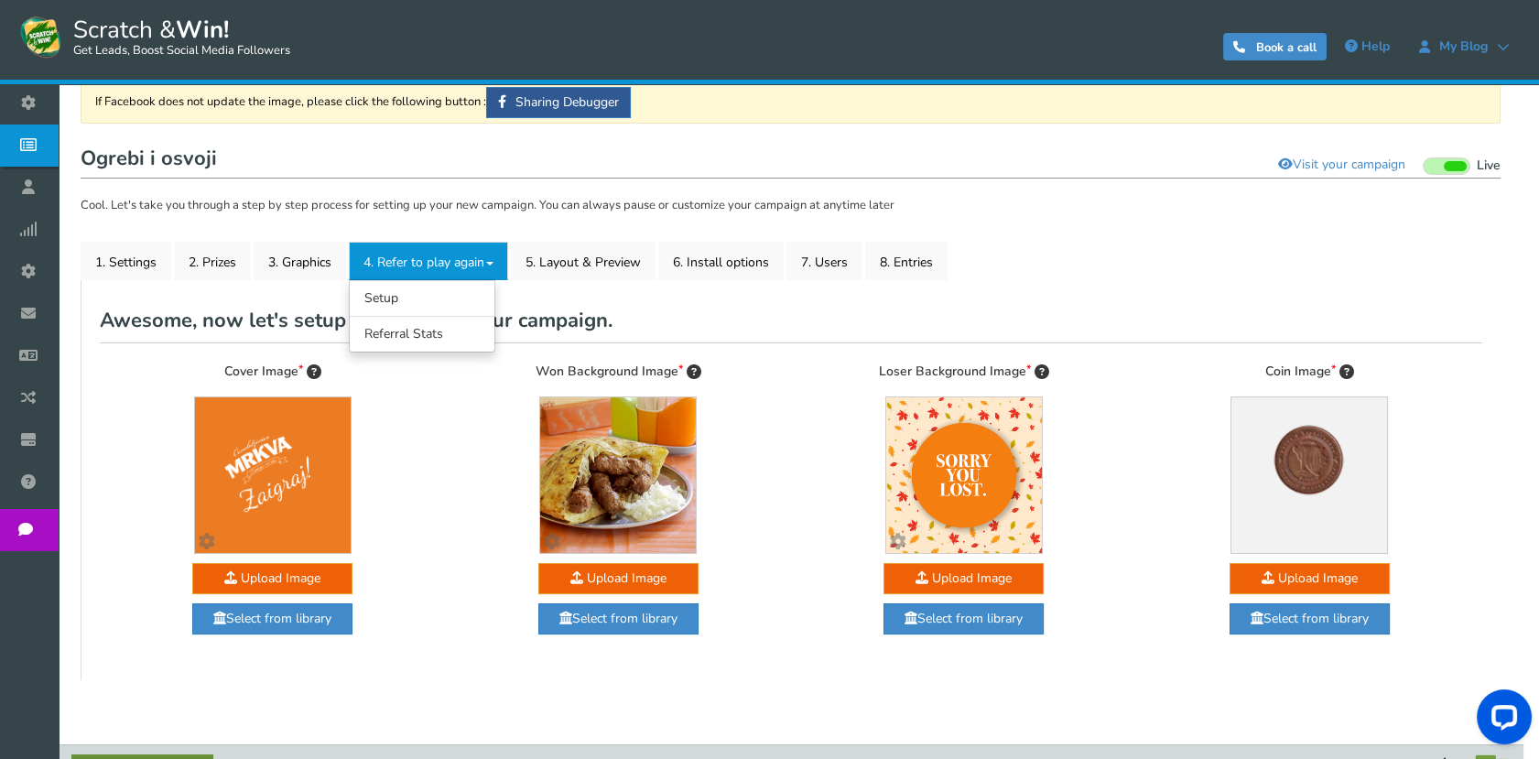
click at [485, 261] on link "4. Refer to play again" at bounding box center [428, 261] width 159 height 38
click at [216, 255] on link "2. Prizes" at bounding box center [212, 261] width 77 height 38
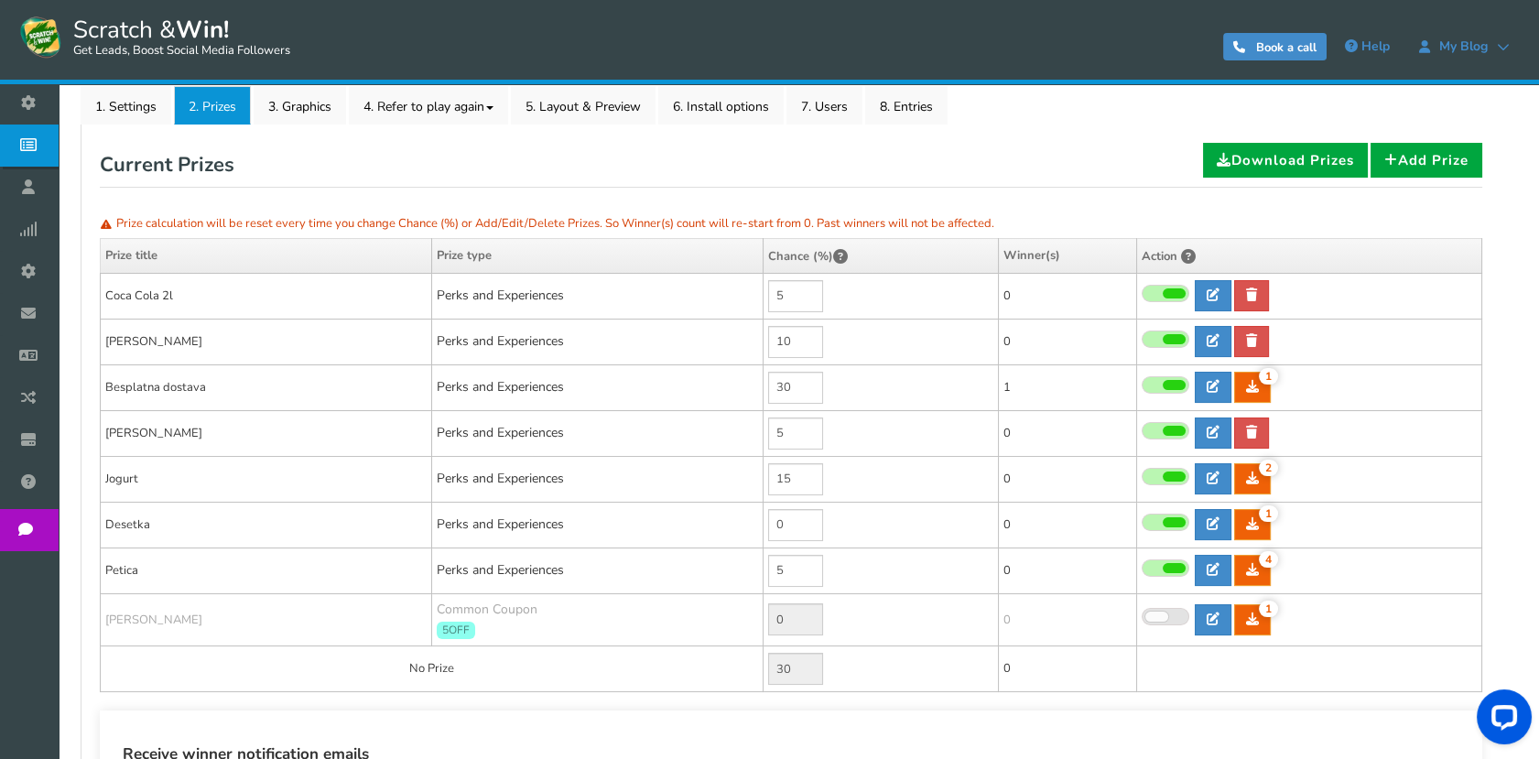
scroll to position [337, 0]
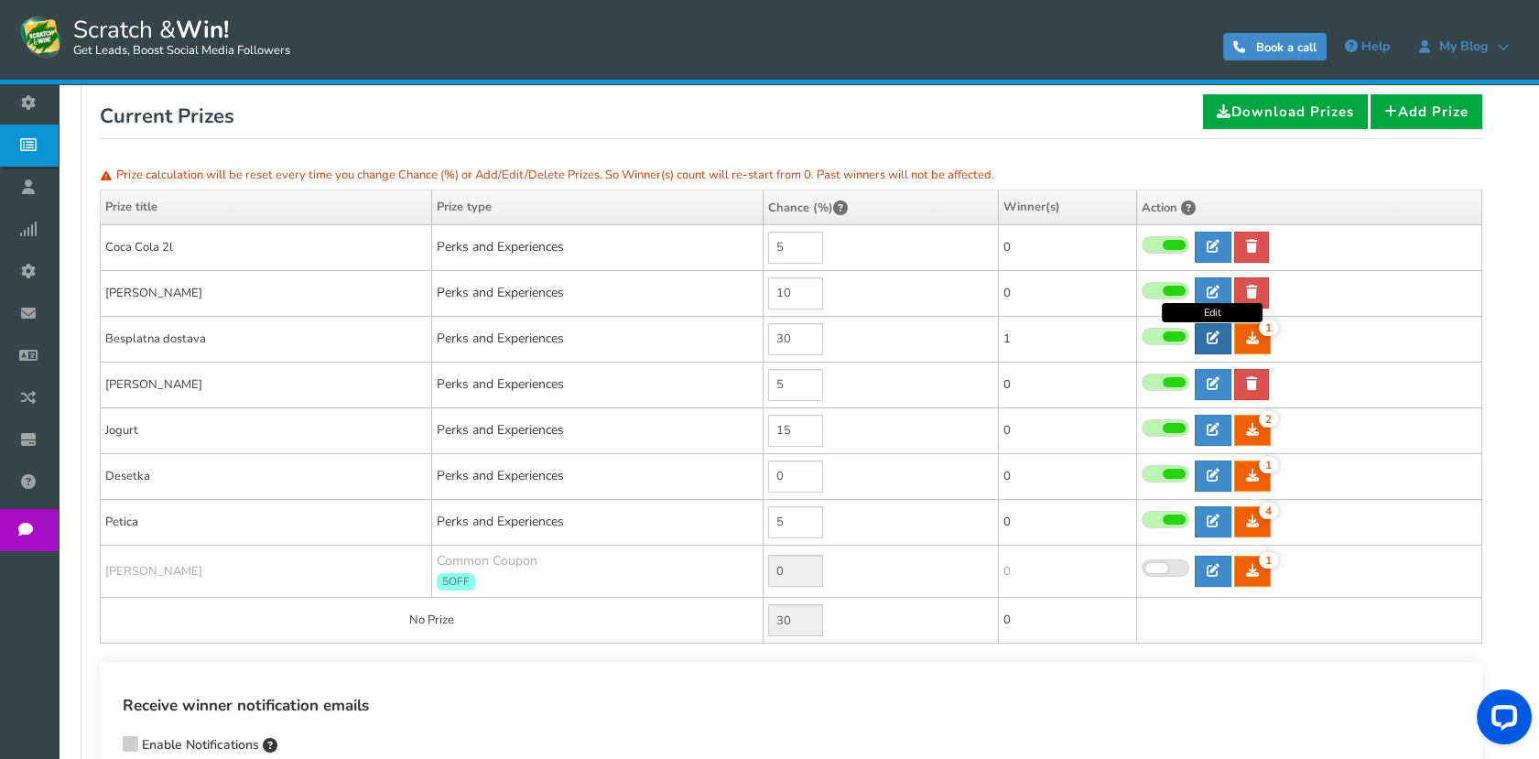
click at [1210, 334] on icon at bounding box center [1213, 337] width 13 height 13
type input "Besplatna dostava"
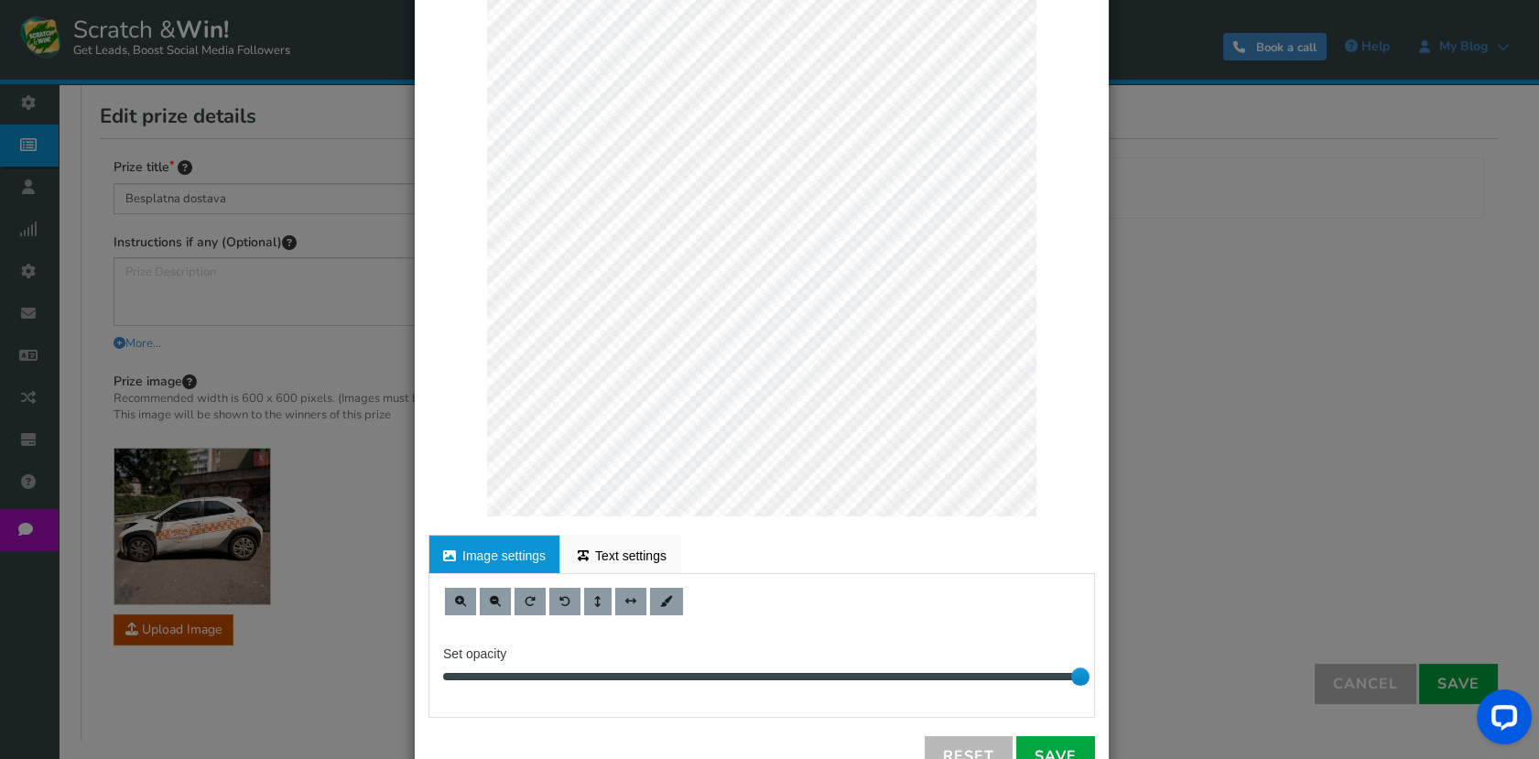
scroll to position [187, 0]
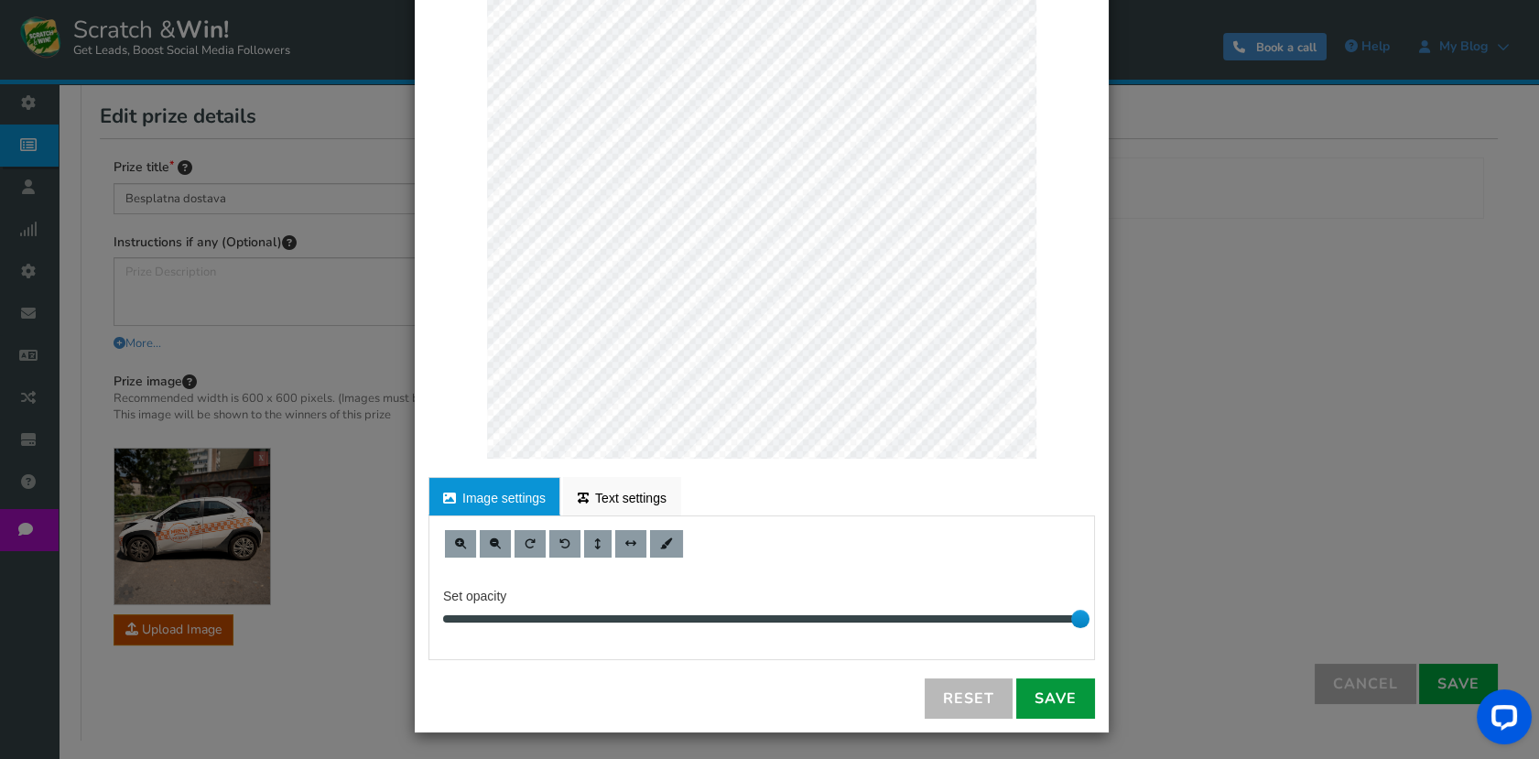
click at [1044, 698] on link "Save" at bounding box center [1055, 698] width 79 height 40
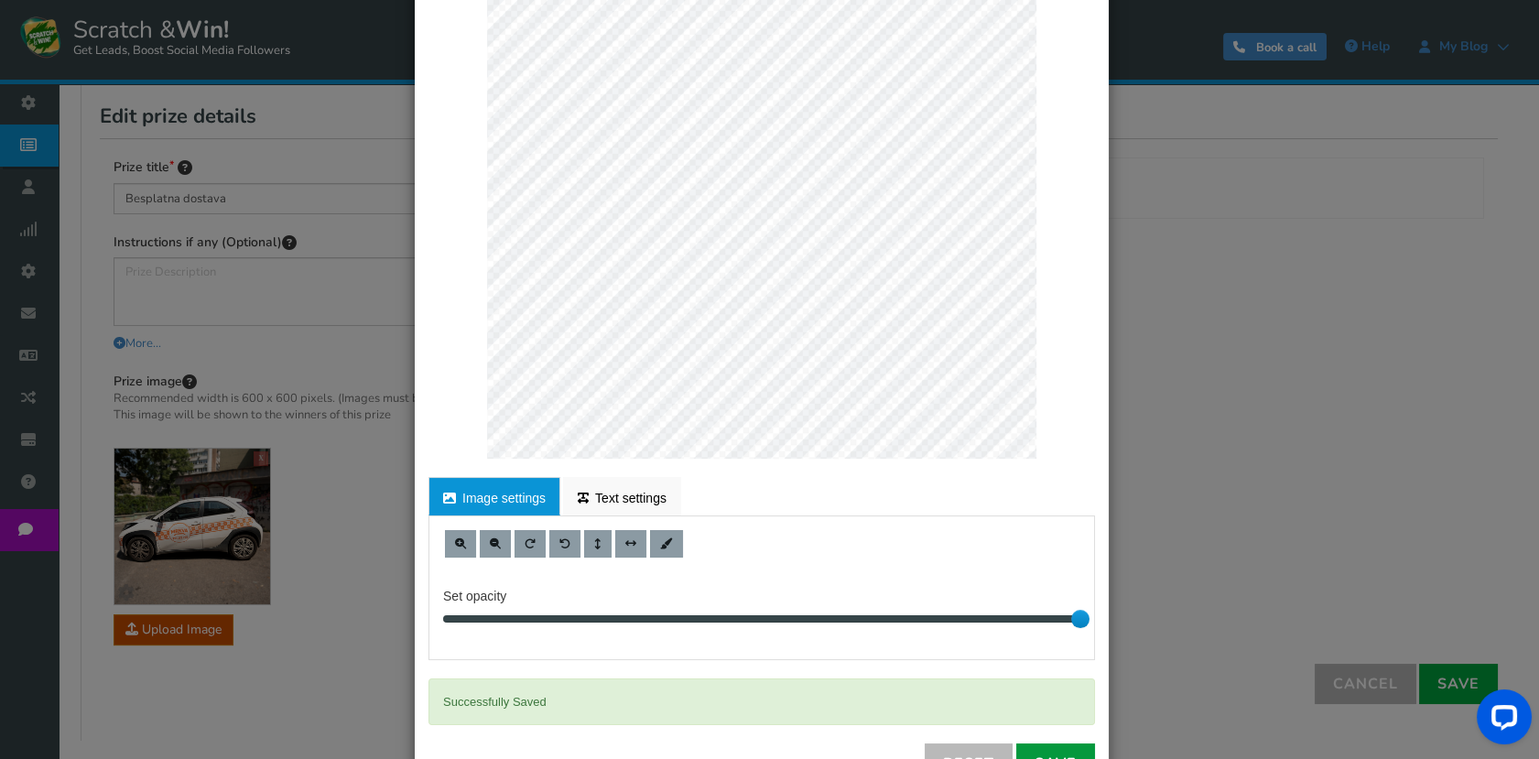
scroll to position [0, 0]
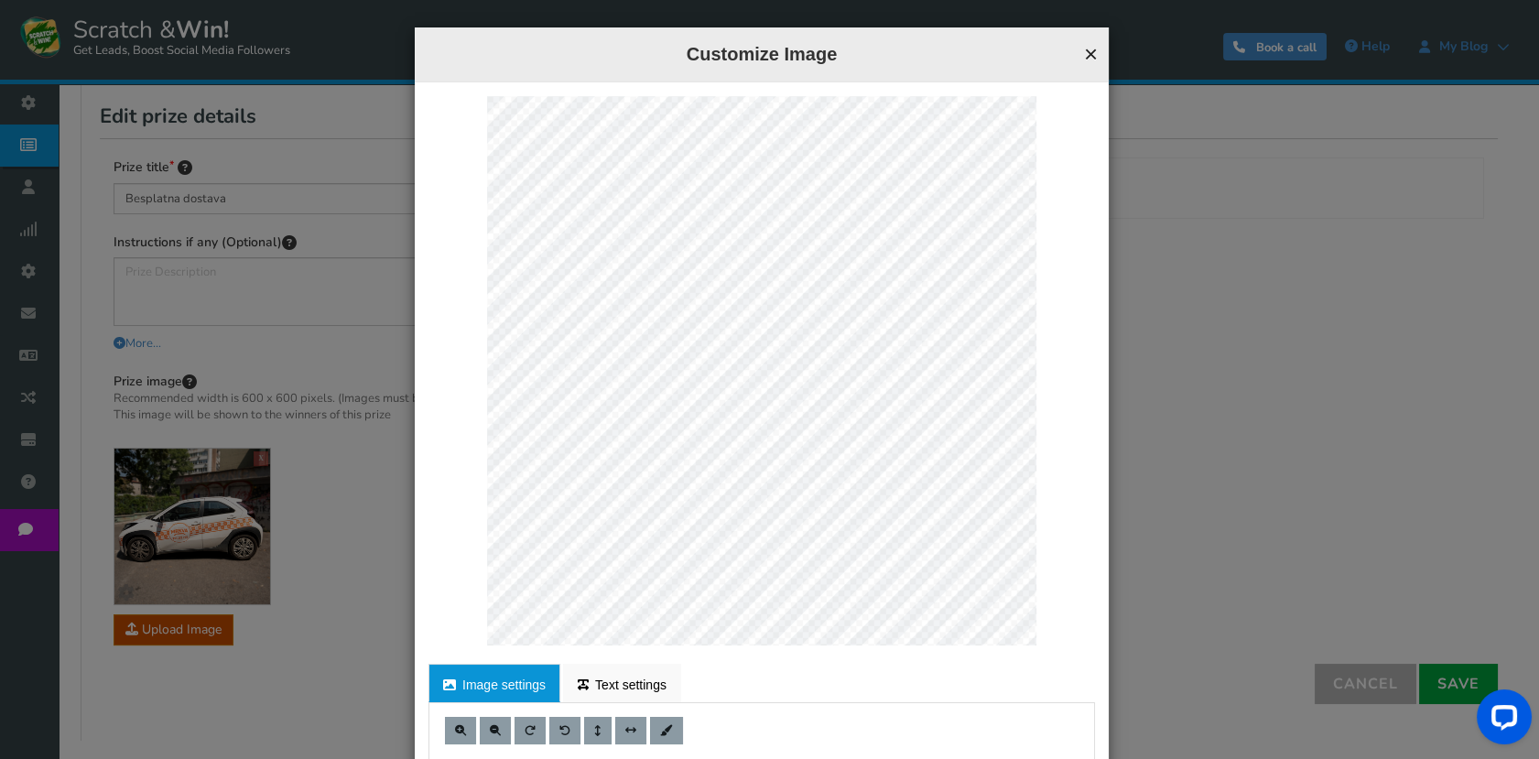
click at [1088, 57] on button "×" at bounding box center [1091, 54] width 14 height 24
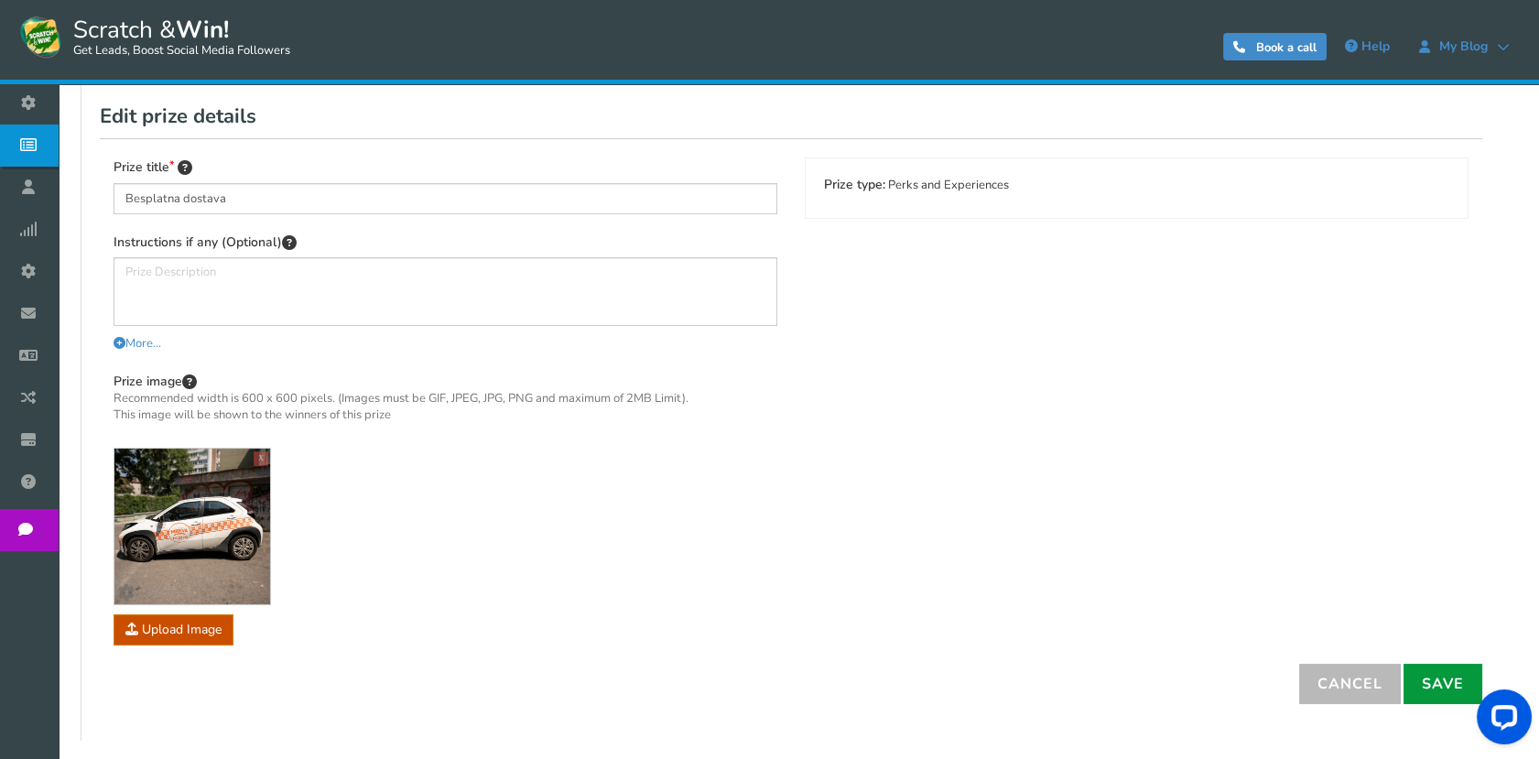
click at [1413, 671] on link "Save" at bounding box center [1442, 684] width 79 height 40
